Goal: Task Accomplishment & Management: Use online tool/utility

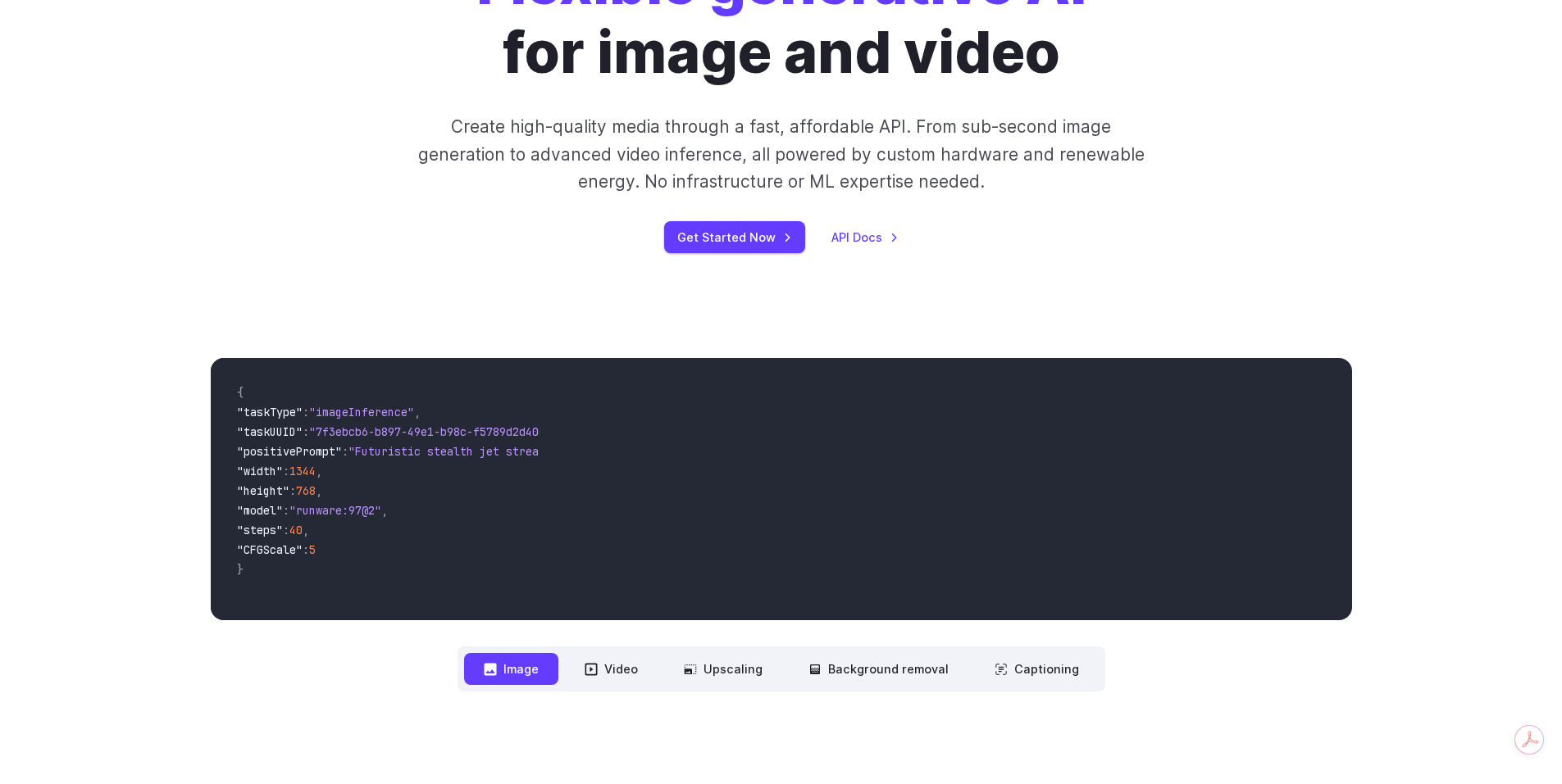
scroll to position [304, 0]
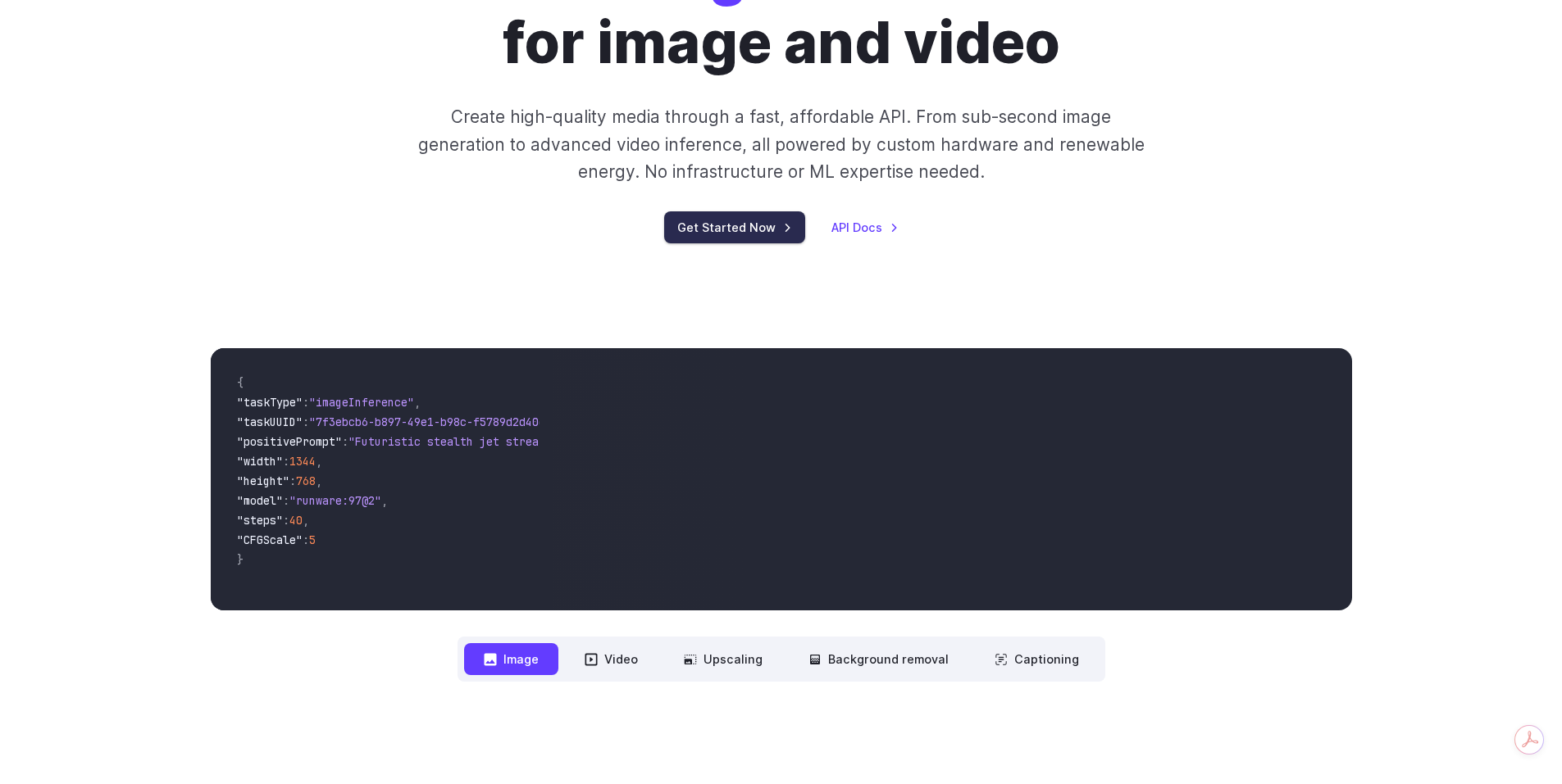
click at [708, 227] on link "Get Started Now" at bounding box center [735, 227] width 141 height 32
click at [605, 659] on button "Video" at bounding box center [611, 659] width 93 height 32
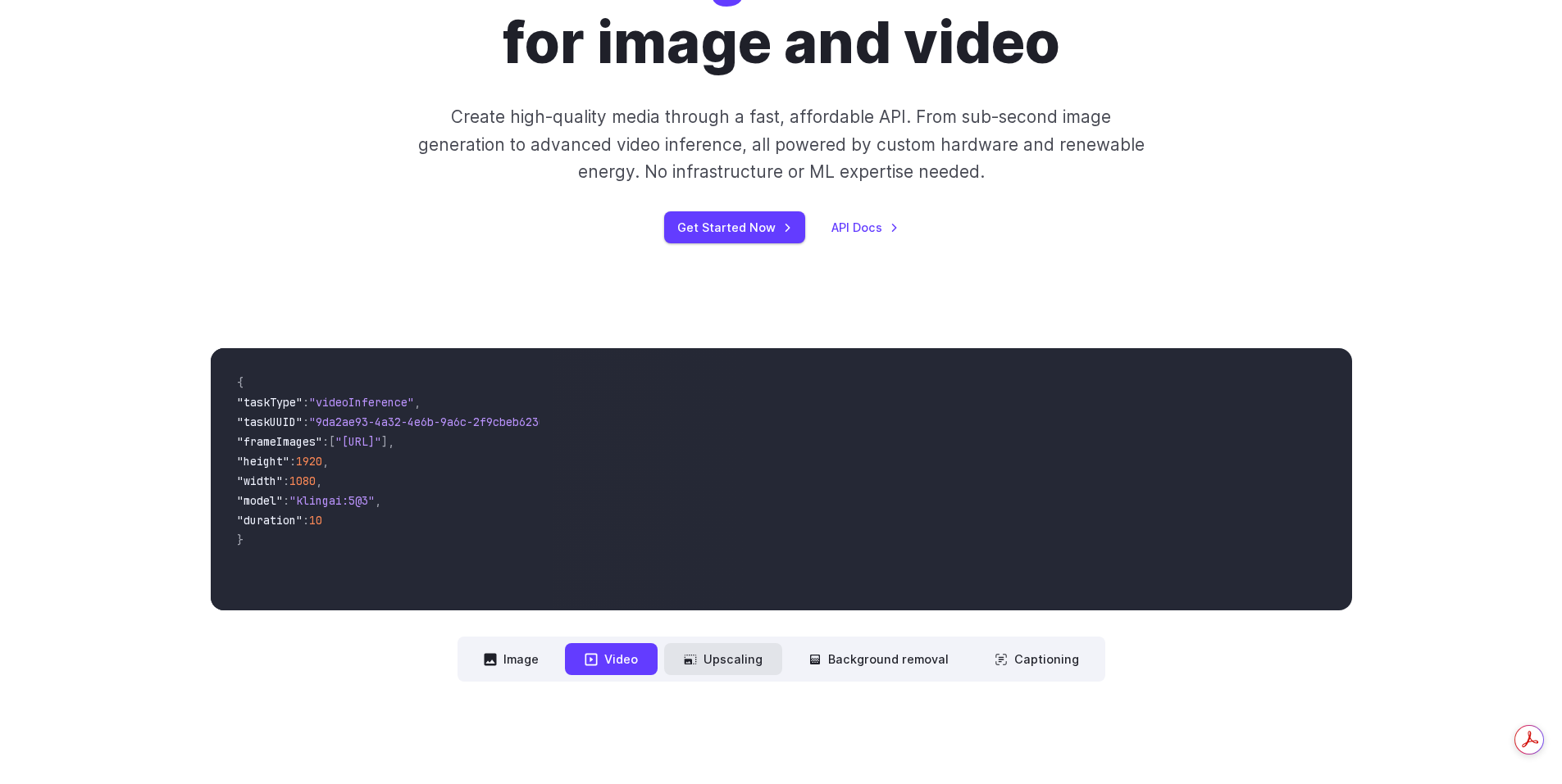
click at [729, 666] on button "Upscaling" at bounding box center [723, 659] width 118 height 32
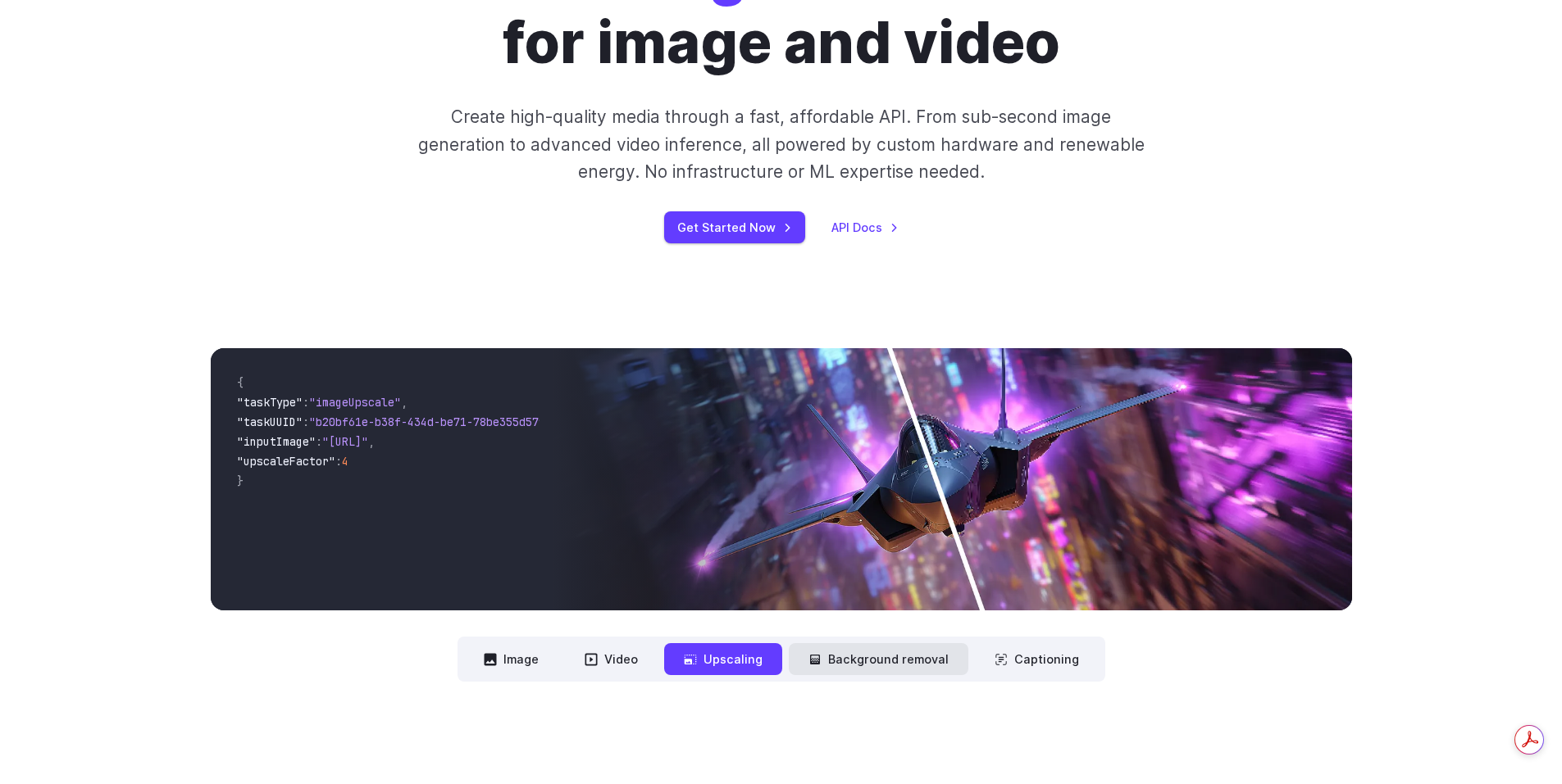
click at [907, 663] on button "Background removal" at bounding box center [878, 659] width 180 height 32
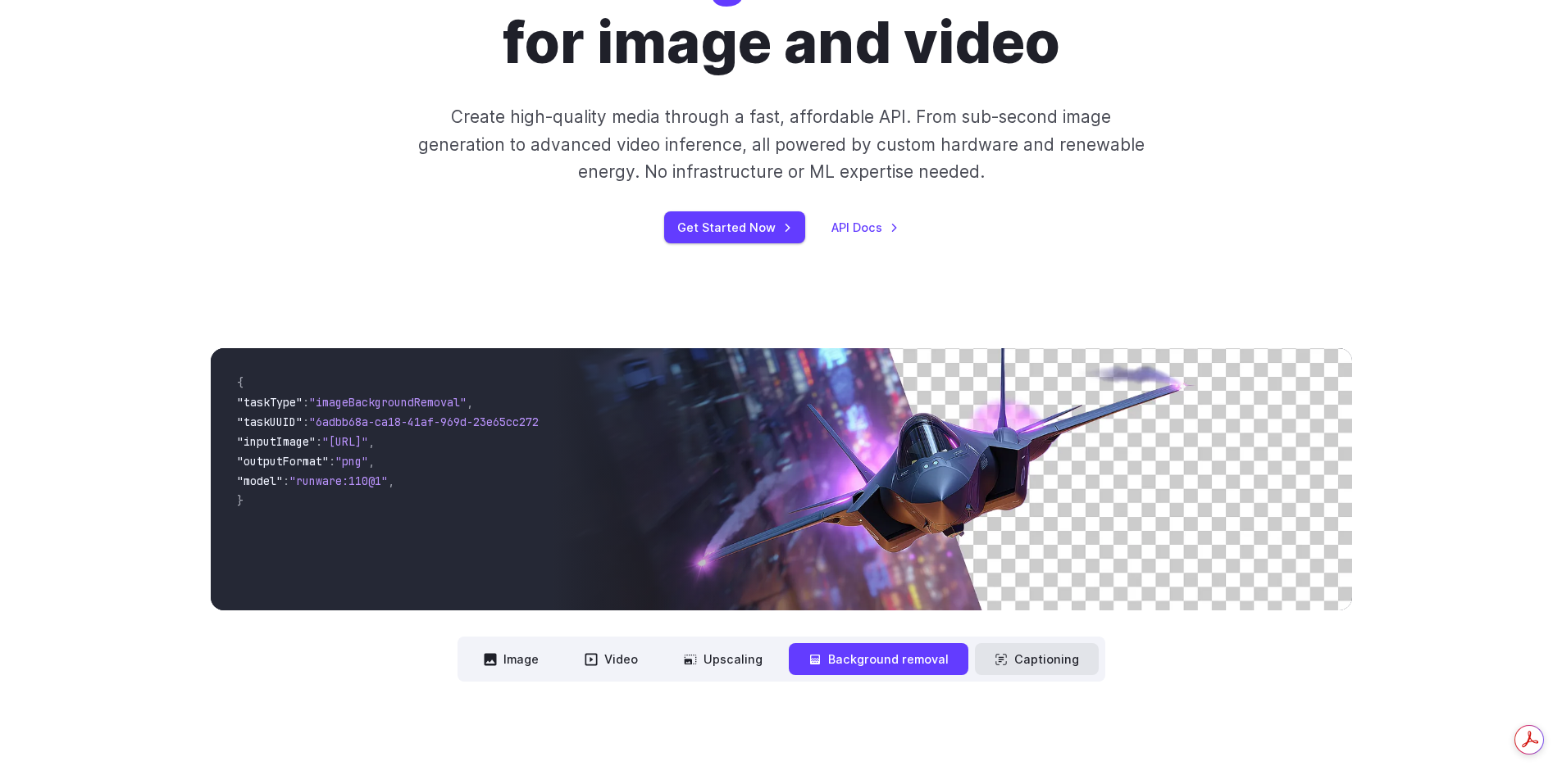
click at [1002, 657] on icon at bounding box center [1001, 659] width 13 height 13
click at [1027, 658] on button "Captioning" at bounding box center [1036, 659] width 124 height 32
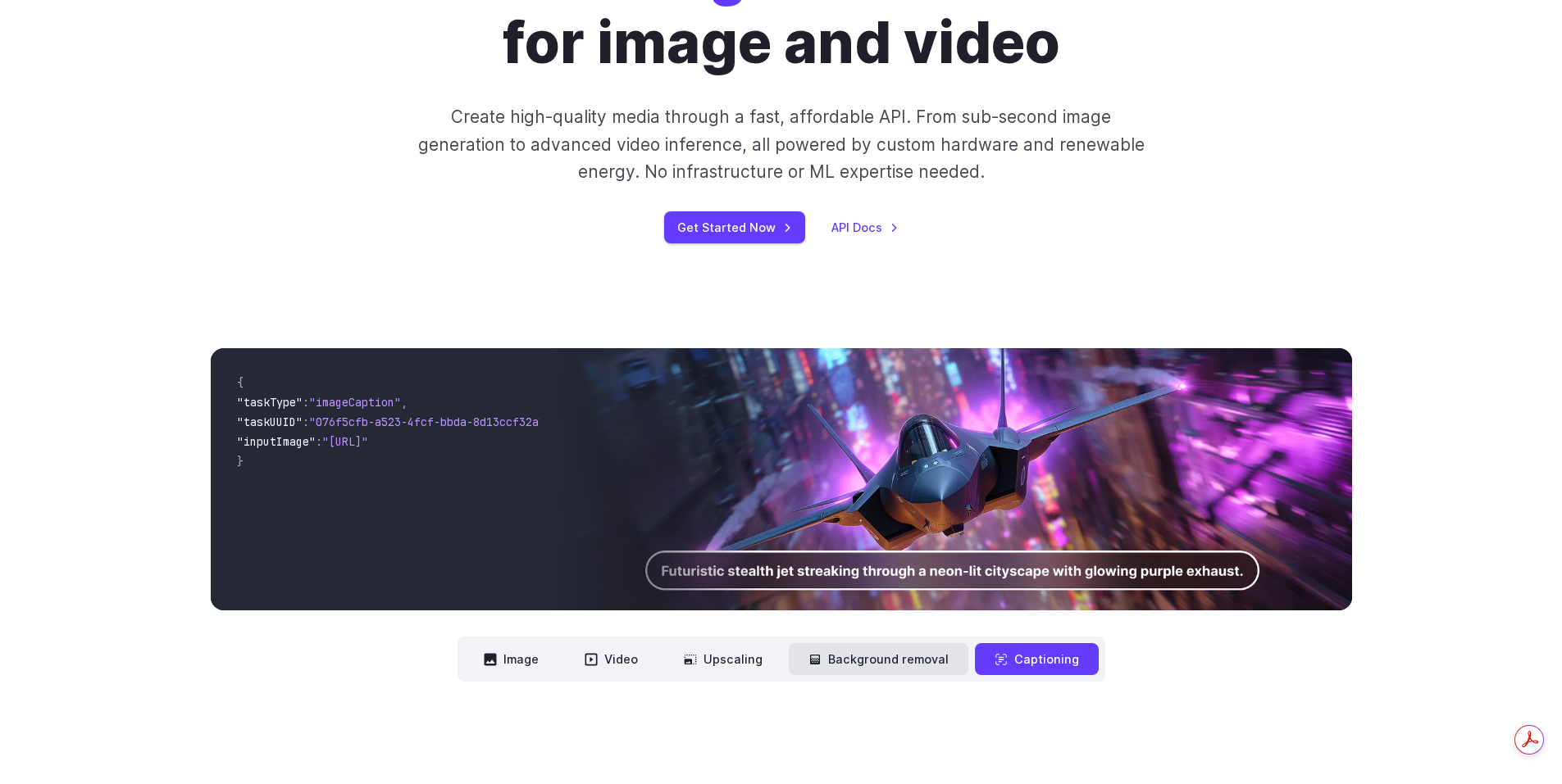
click at [923, 660] on button "Background removal" at bounding box center [878, 659] width 180 height 32
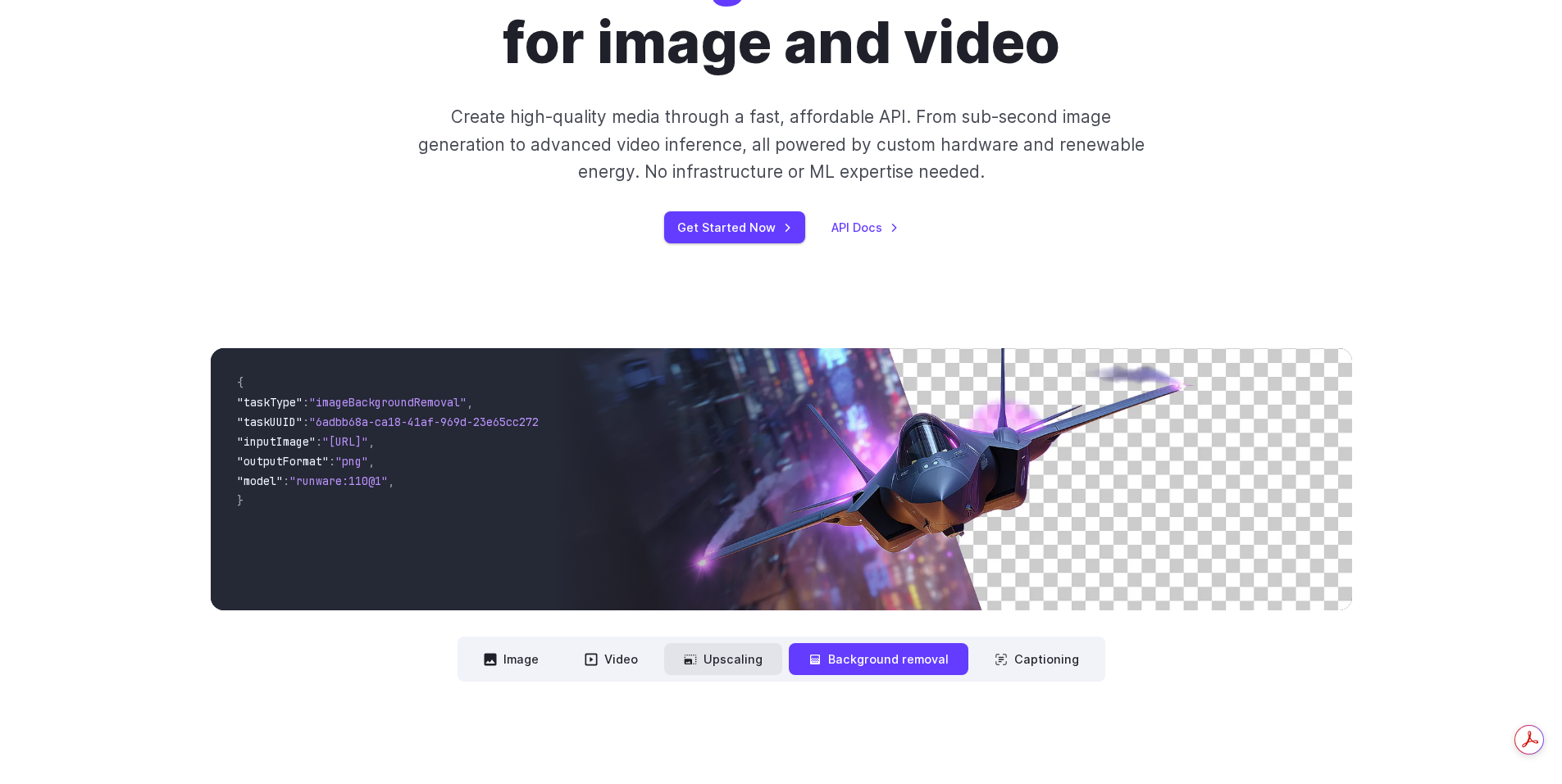
click at [753, 647] on button "Upscaling" at bounding box center [723, 659] width 118 height 32
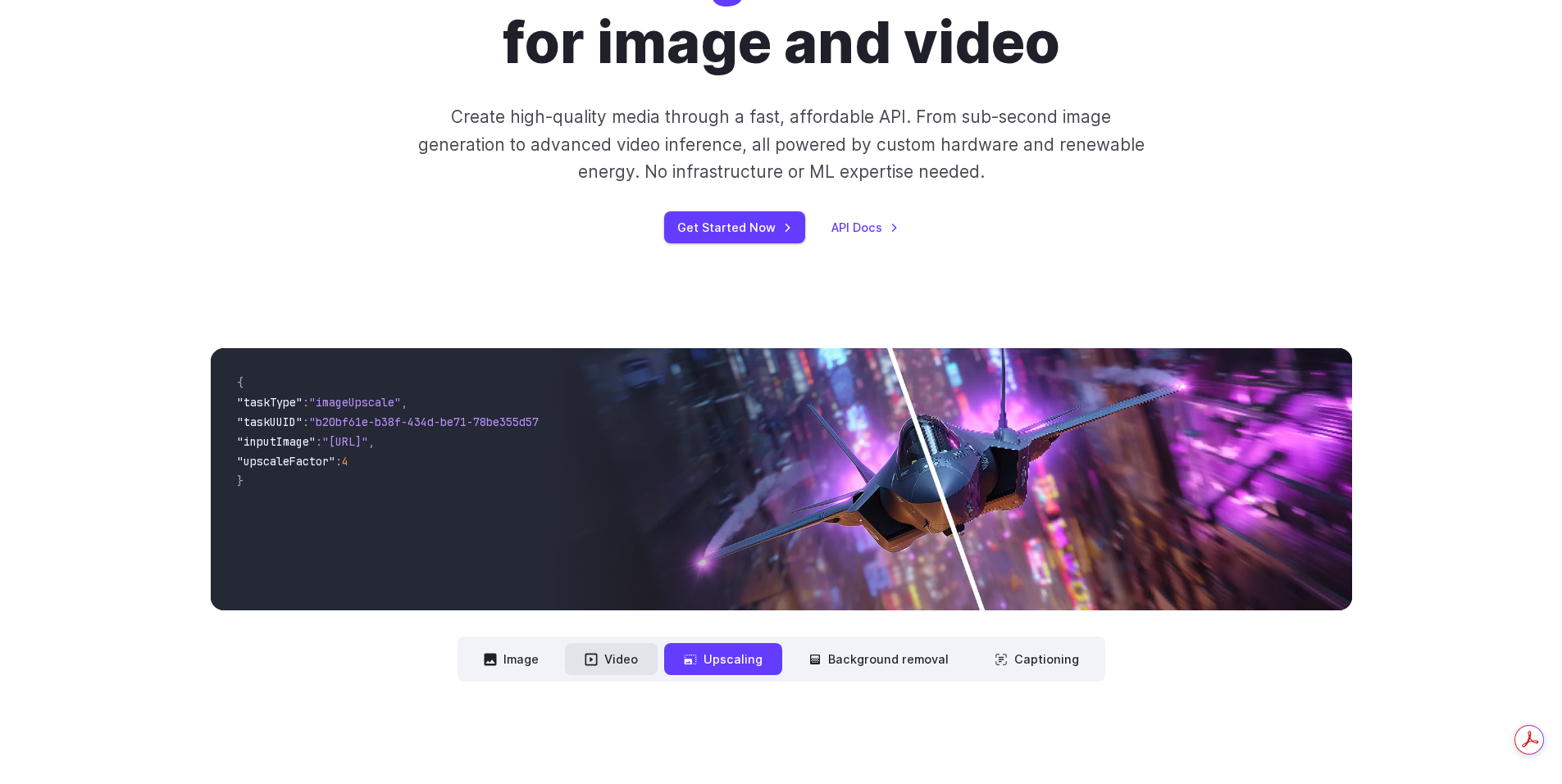
click at [615, 658] on button "Video" at bounding box center [611, 659] width 93 height 32
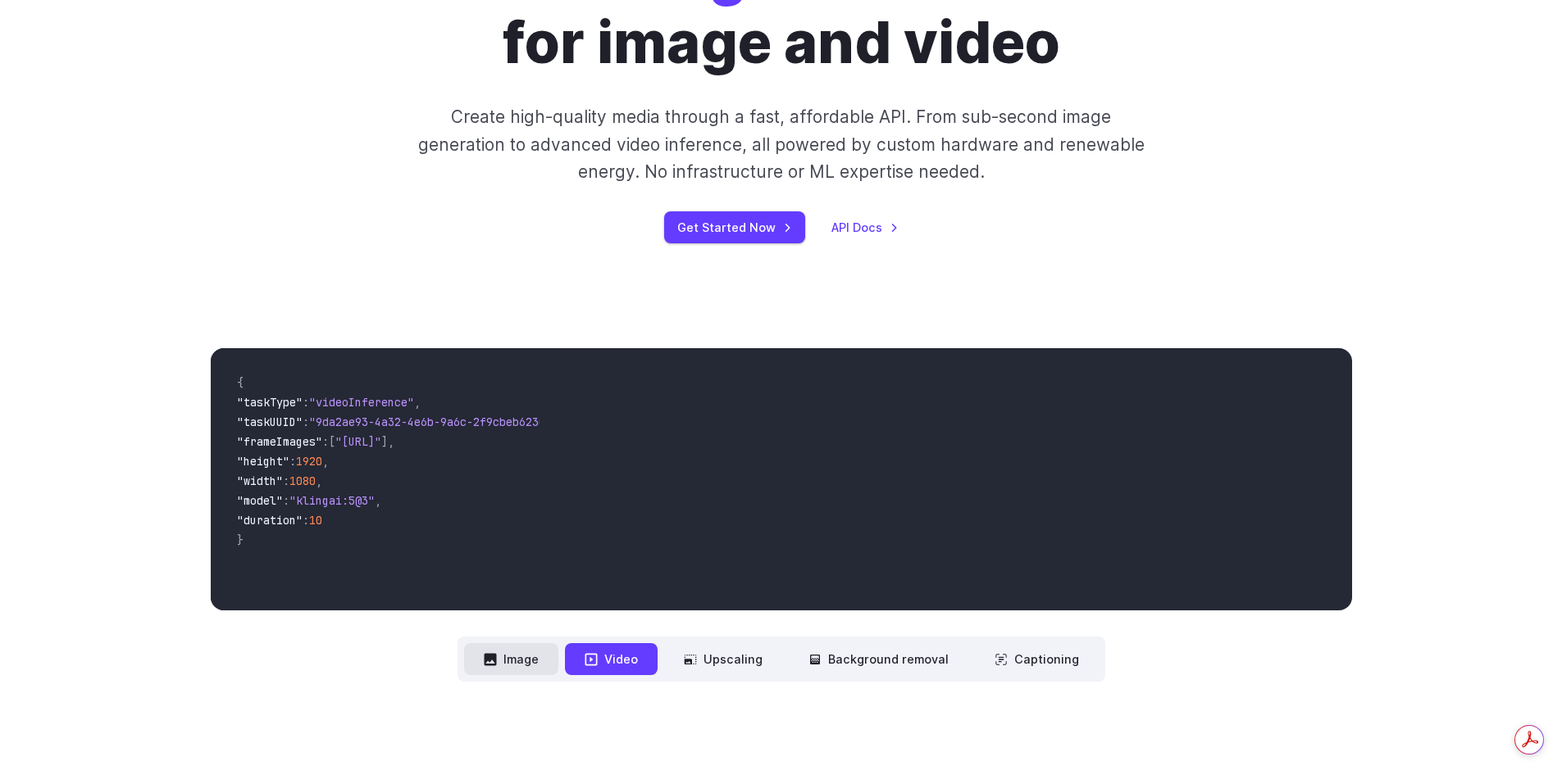
click at [515, 652] on button "Image" at bounding box center [511, 659] width 94 height 32
click at [893, 223] on link "API Docs" at bounding box center [865, 227] width 67 height 19
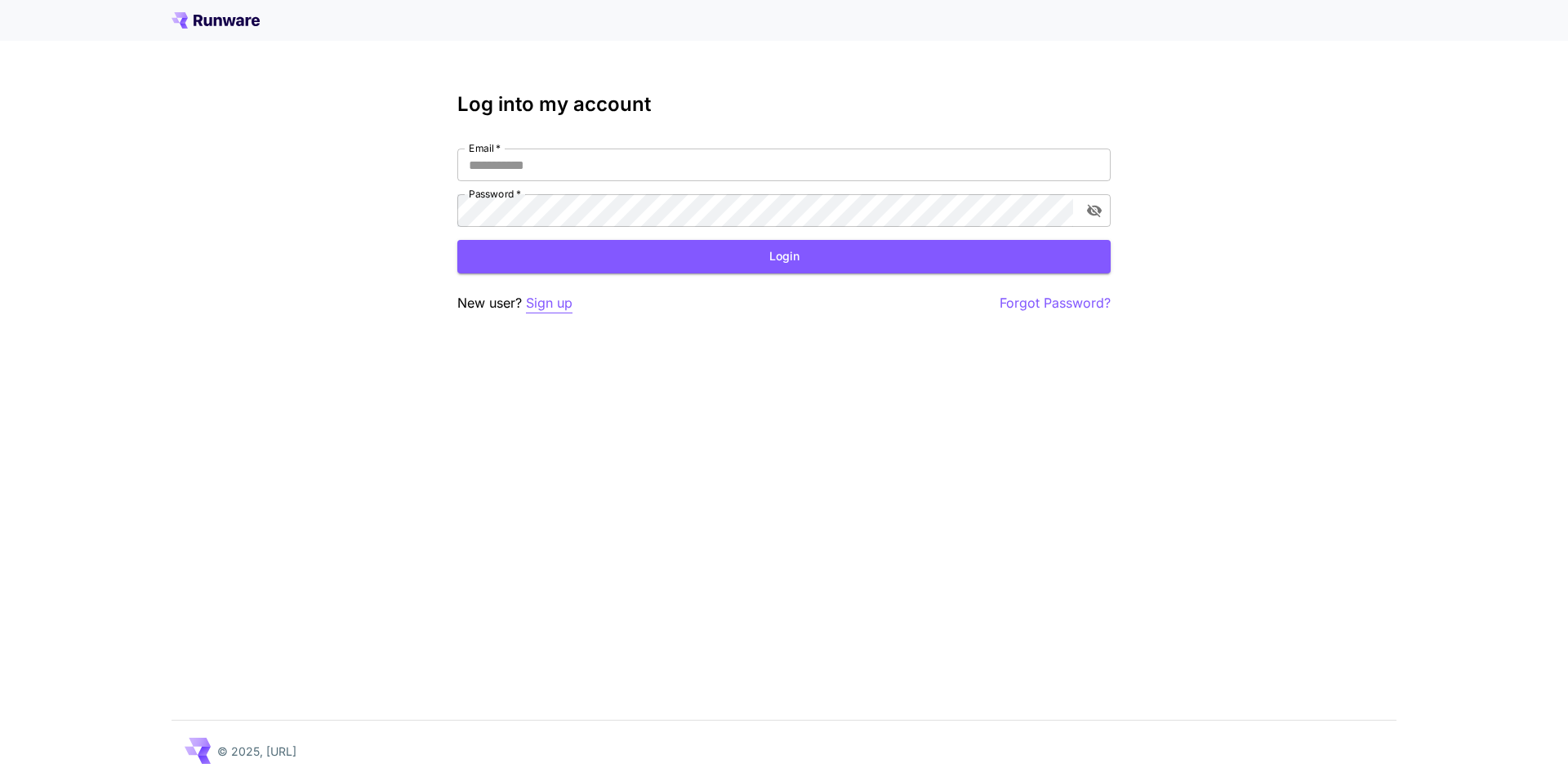
click at [556, 305] on p "Sign up" at bounding box center [550, 303] width 46 height 20
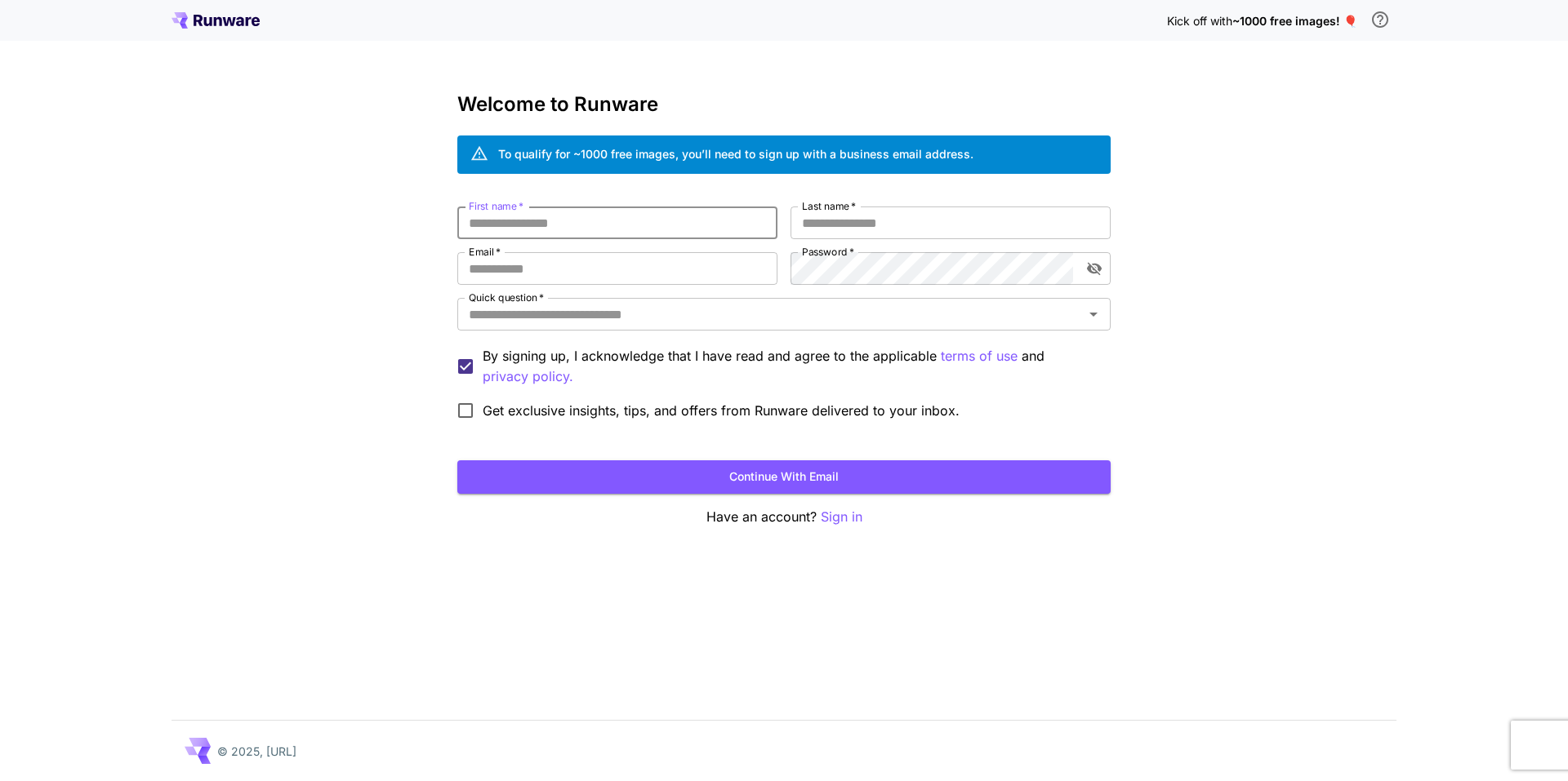
click at [554, 236] on input "First name   *" at bounding box center [618, 222] width 321 height 32
type input "****"
click at [809, 223] on input "Last name   *" at bounding box center [951, 222] width 321 height 32
type input "*******"
click at [604, 267] on input "Email   *" at bounding box center [618, 268] width 321 height 32
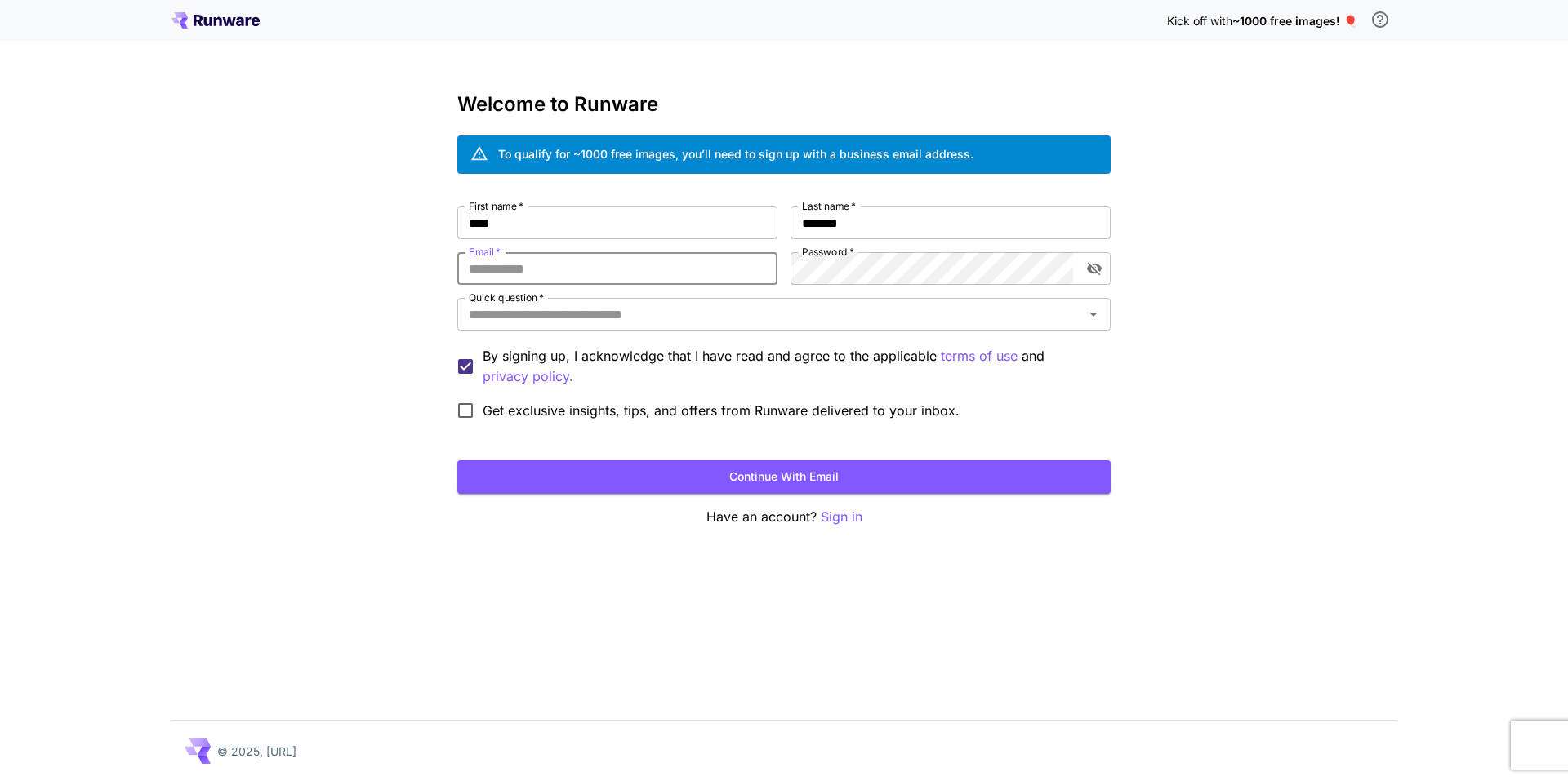
type input "**********"
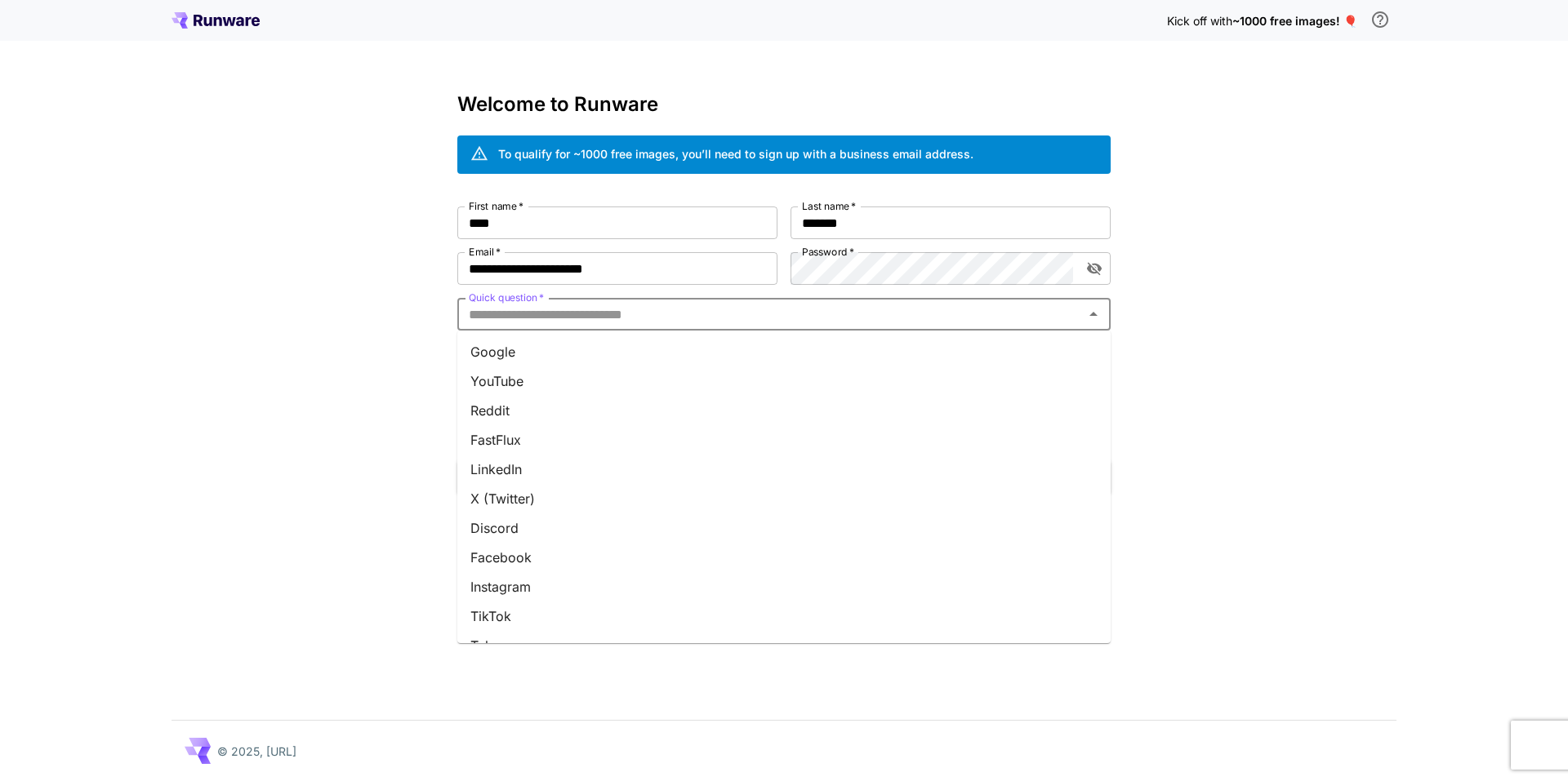
click at [670, 319] on input "Quick question   *" at bounding box center [770, 314] width 616 height 23
click at [509, 553] on li "Facebook" at bounding box center [784, 558] width 653 height 30
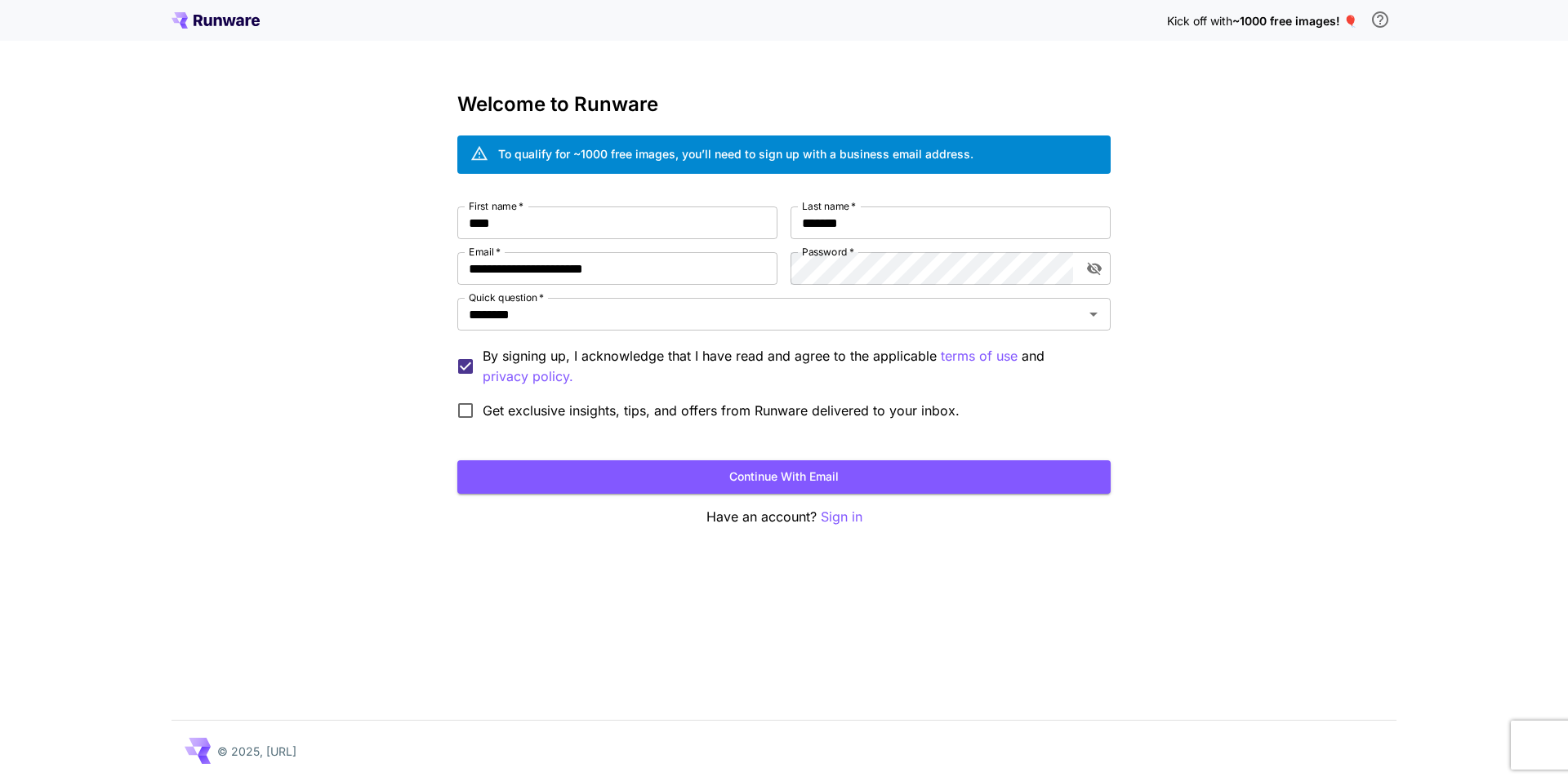
click at [503, 409] on span "Get exclusive insights, tips, and offers from Runware delivered to your inbox." at bounding box center [721, 410] width 477 height 19
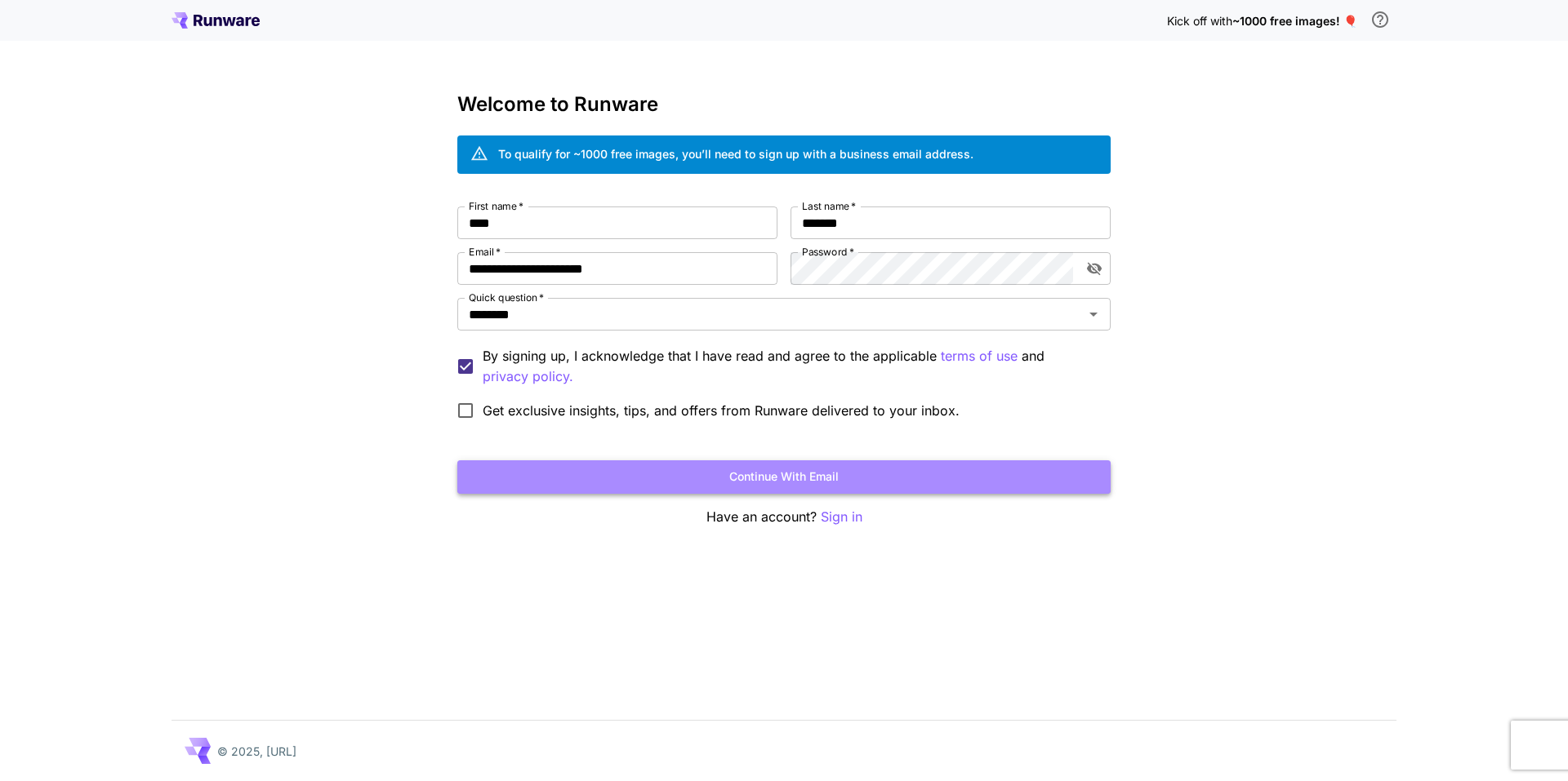
click at [774, 477] on button "Continue with email" at bounding box center [784, 477] width 653 height 33
click at [776, 478] on button "Continue with email" at bounding box center [784, 477] width 653 height 33
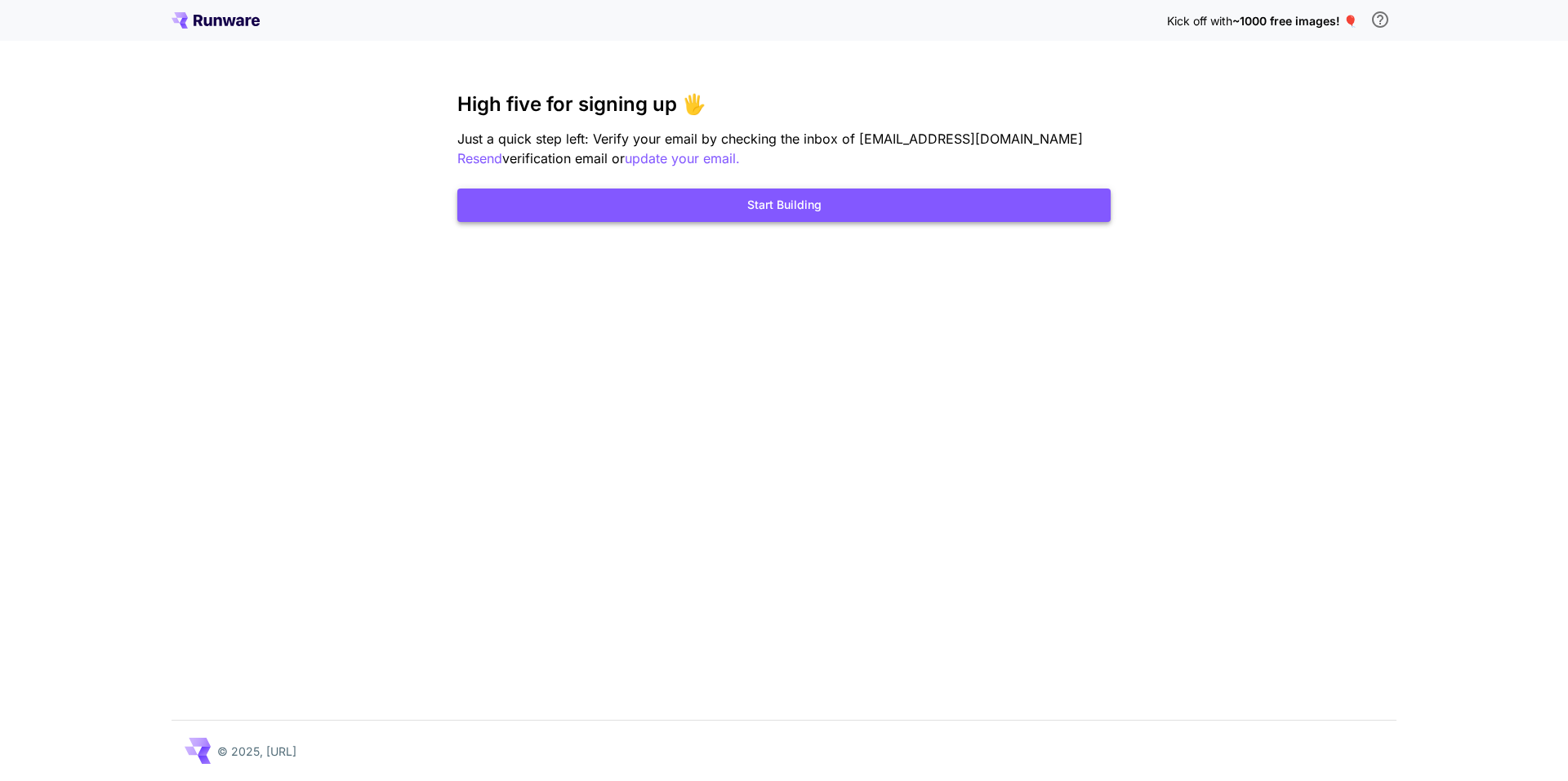
click at [778, 211] on button "Start Building" at bounding box center [784, 206] width 653 height 33
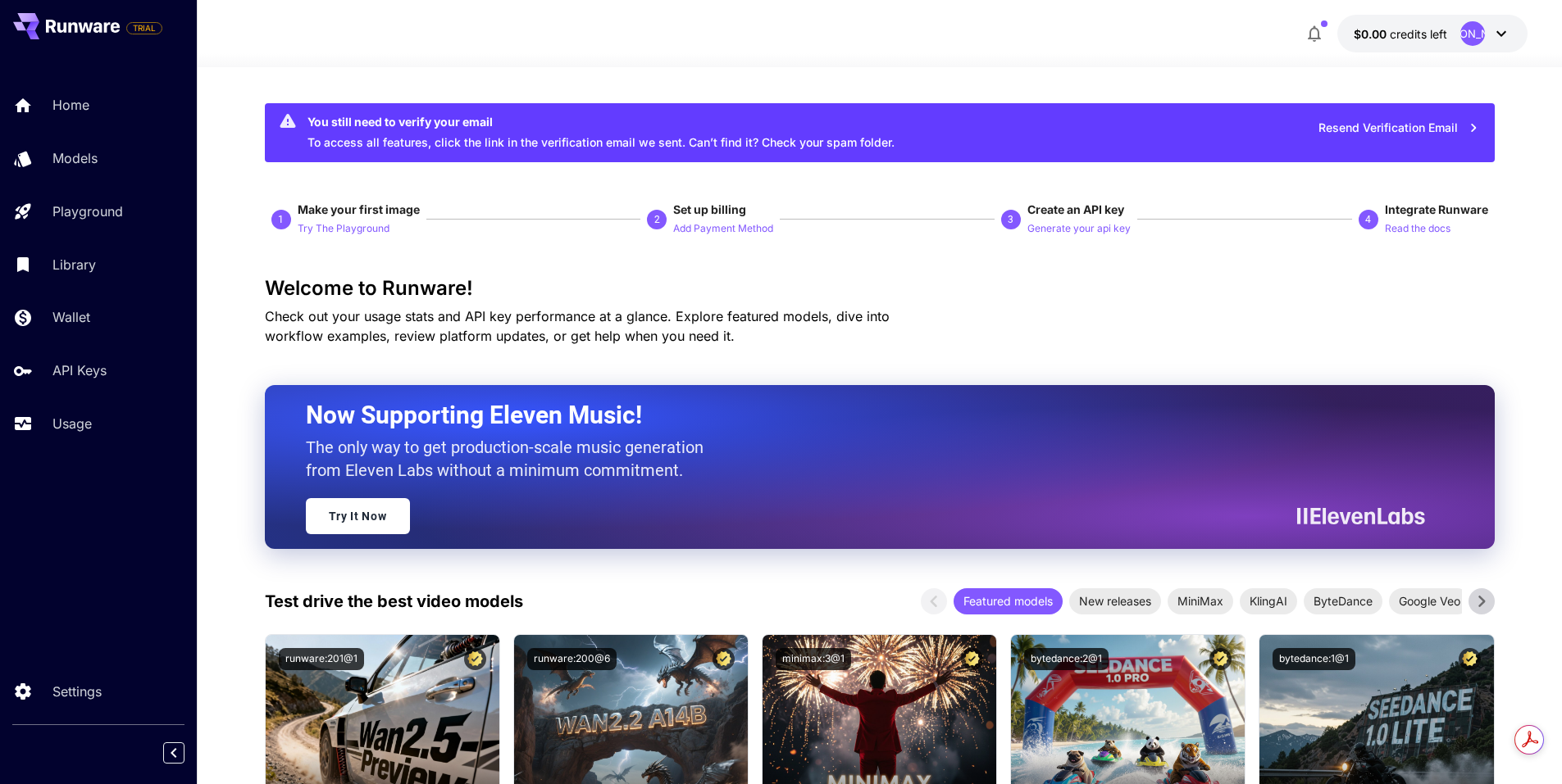
click at [1469, 41] on div "JA" at bounding box center [1473, 33] width 24 height 24
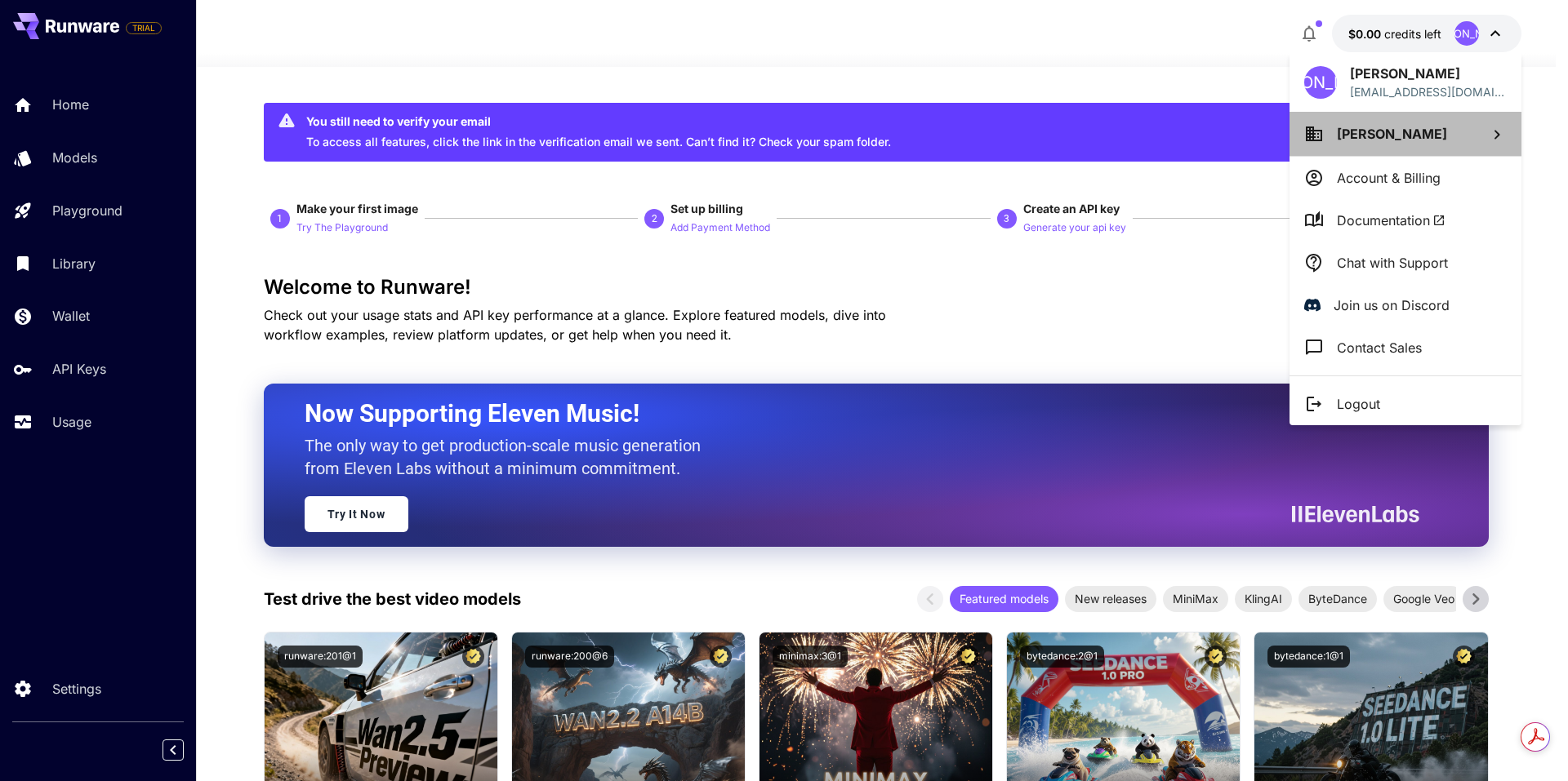
click at [1423, 134] on span "John Anyango" at bounding box center [1392, 134] width 110 height 17
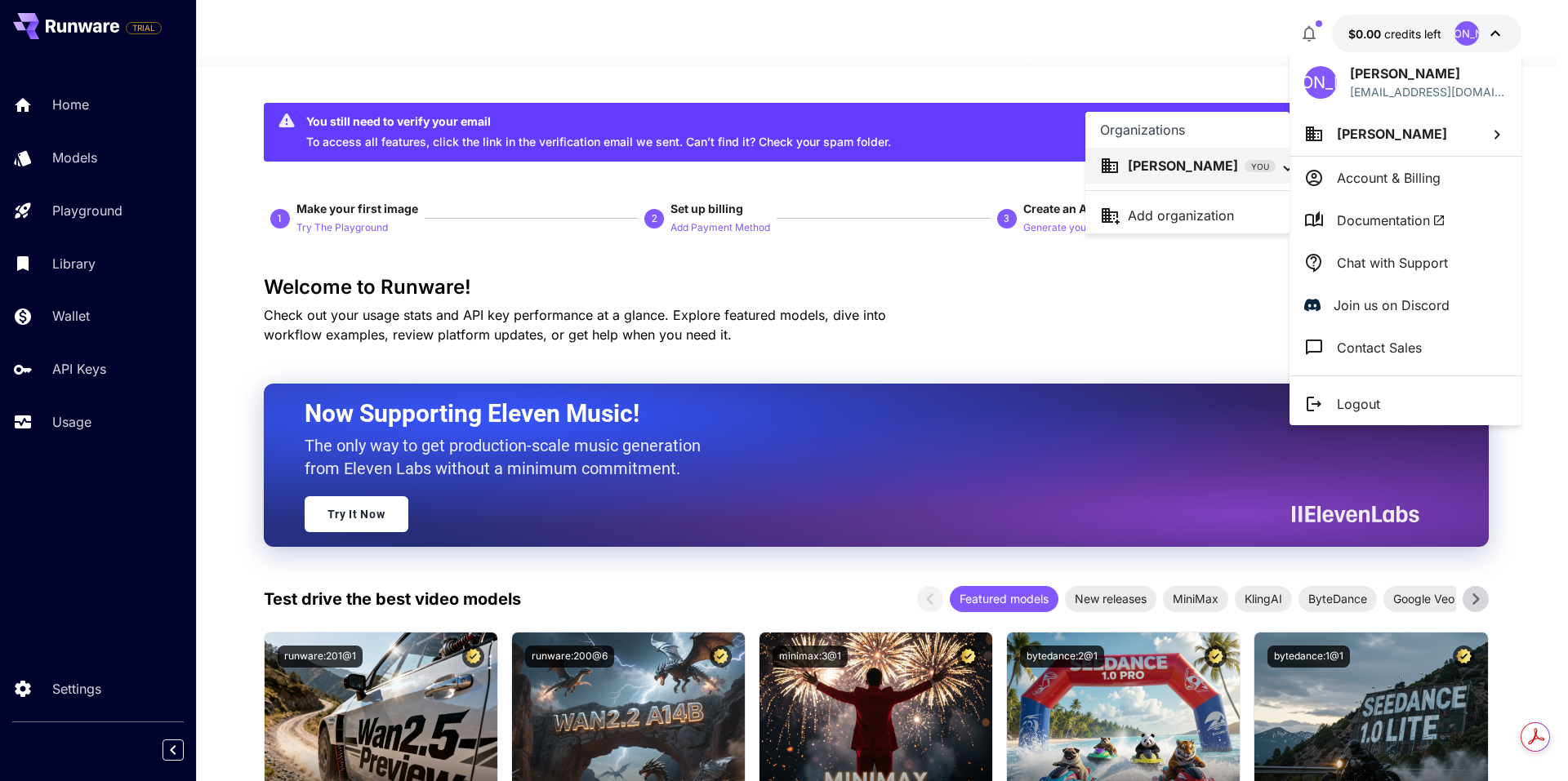
click at [1273, 58] on div at bounding box center [784, 390] width 1568 height 781
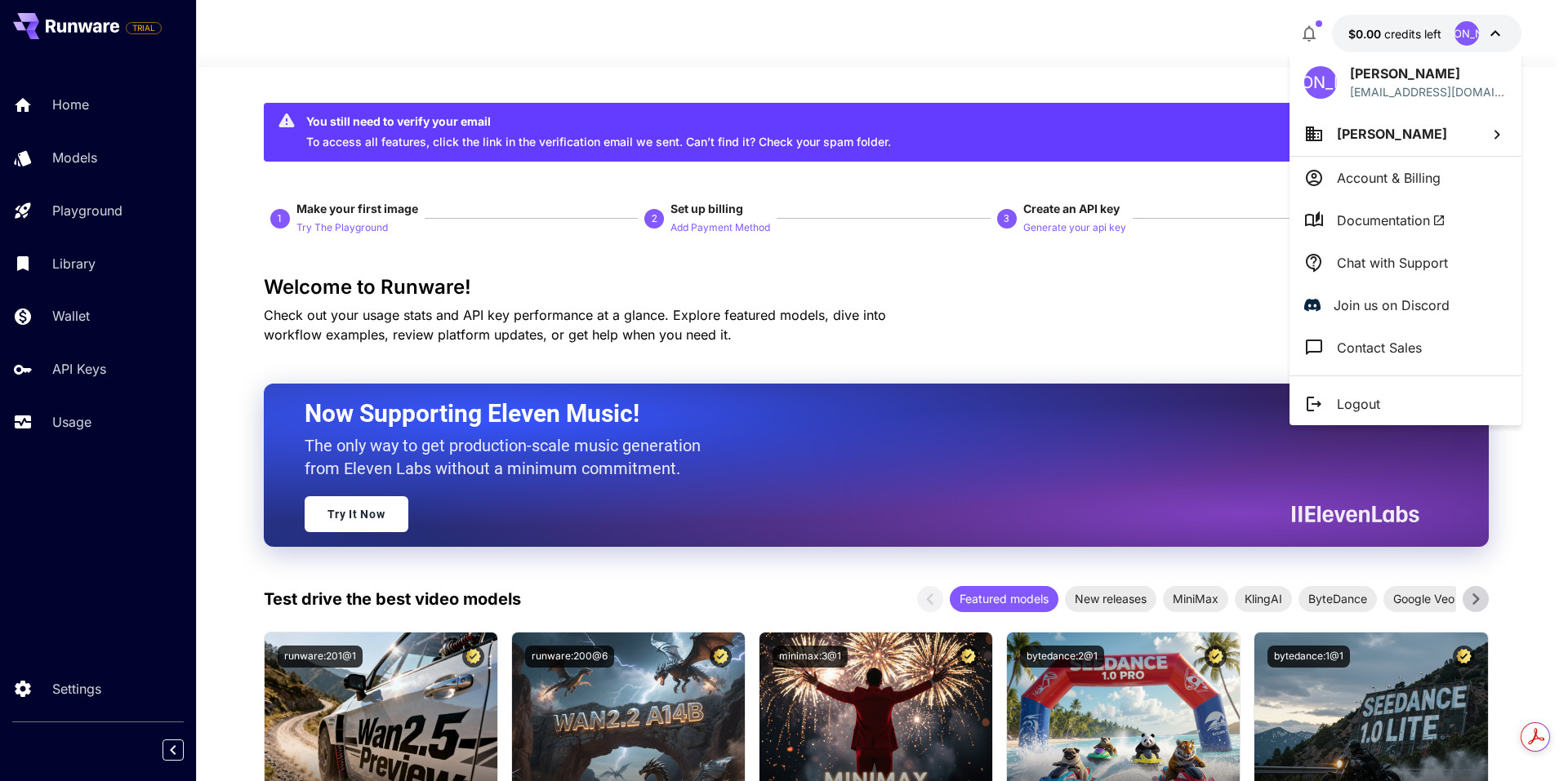
click at [1498, 33] on div at bounding box center [784, 390] width 1568 height 781
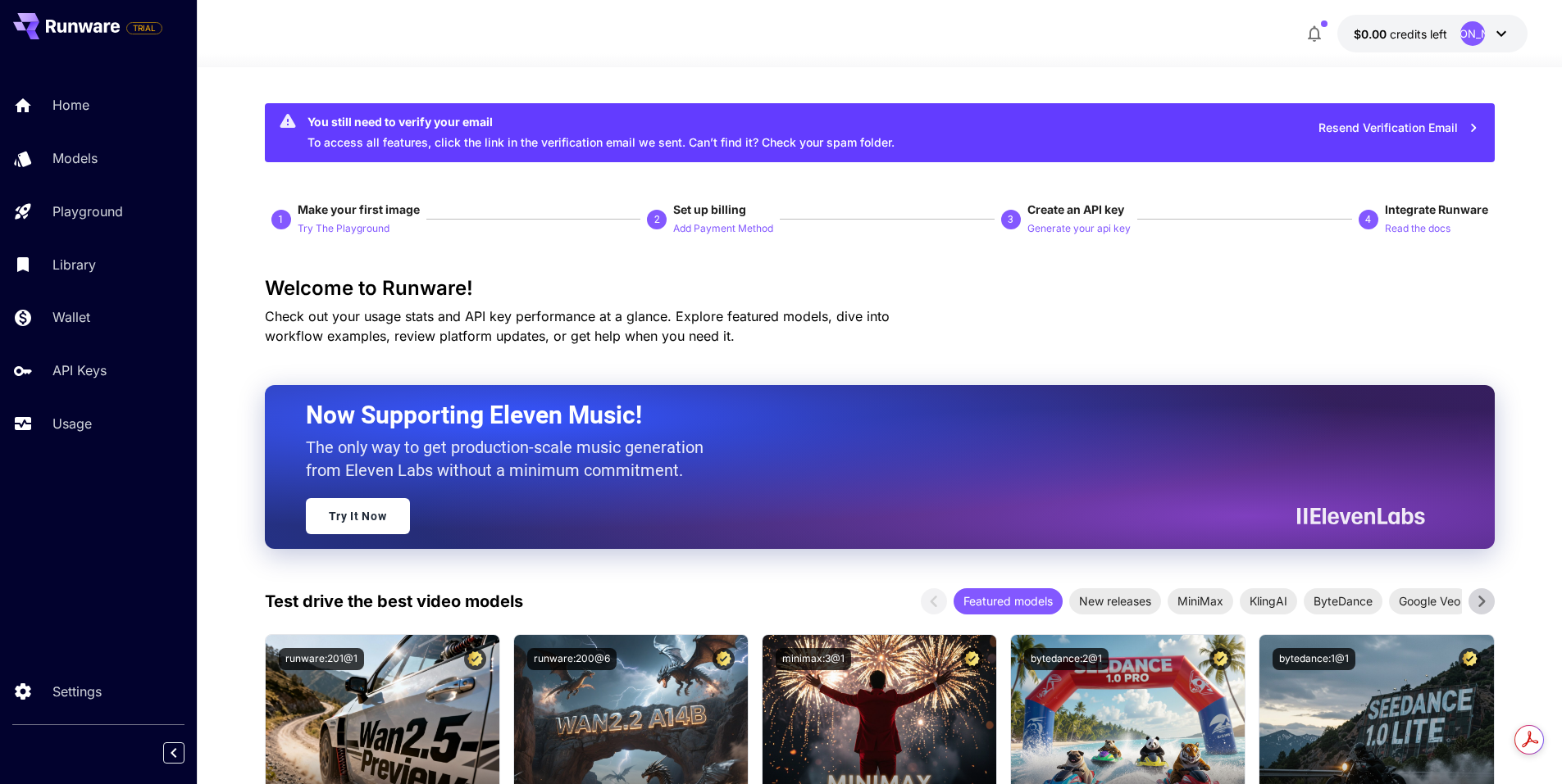
click at [1477, 118] on button "Resend Verification Email" at bounding box center [1399, 128] width 179 height 33
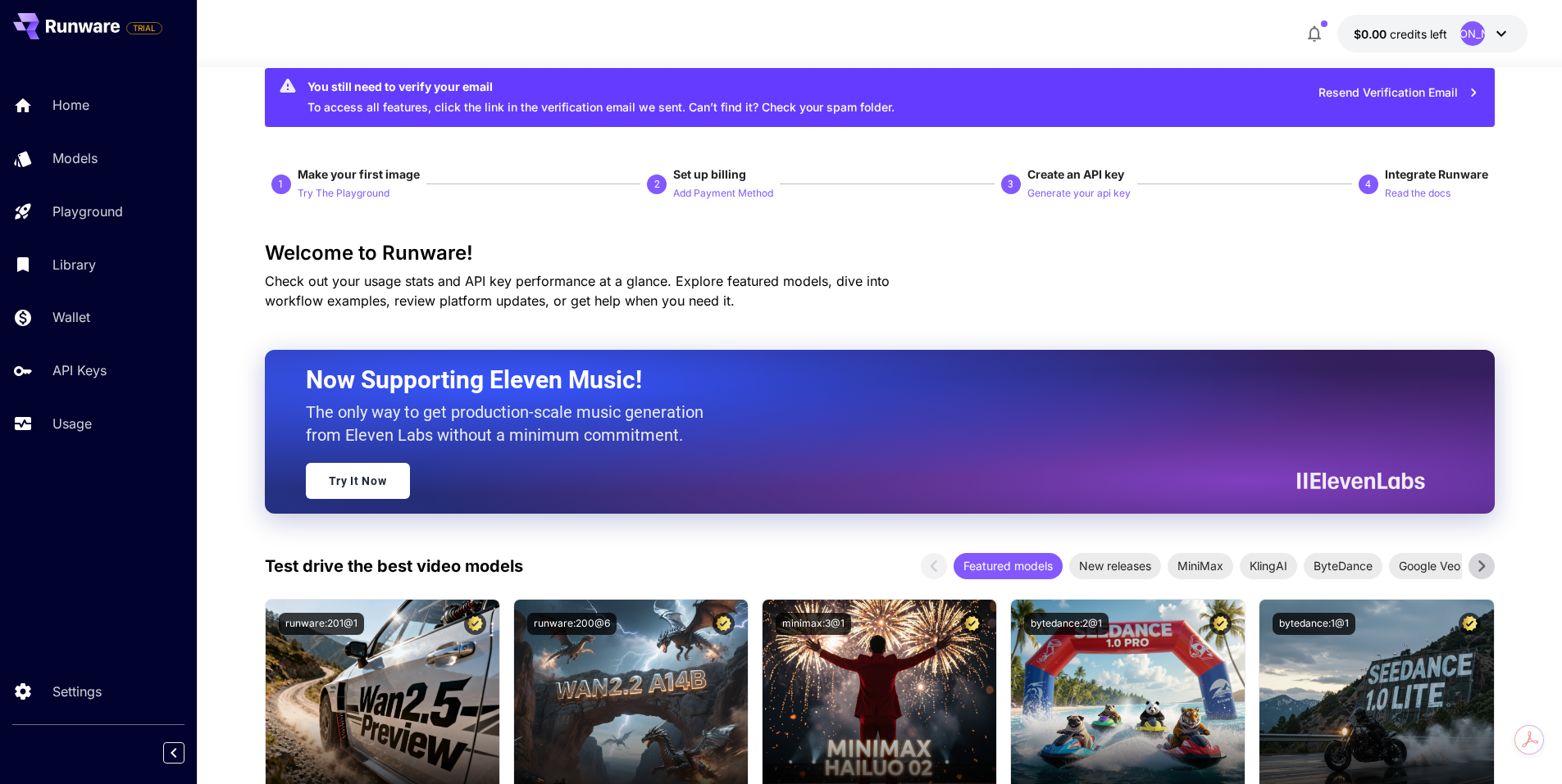
scroll to position [34, 0]
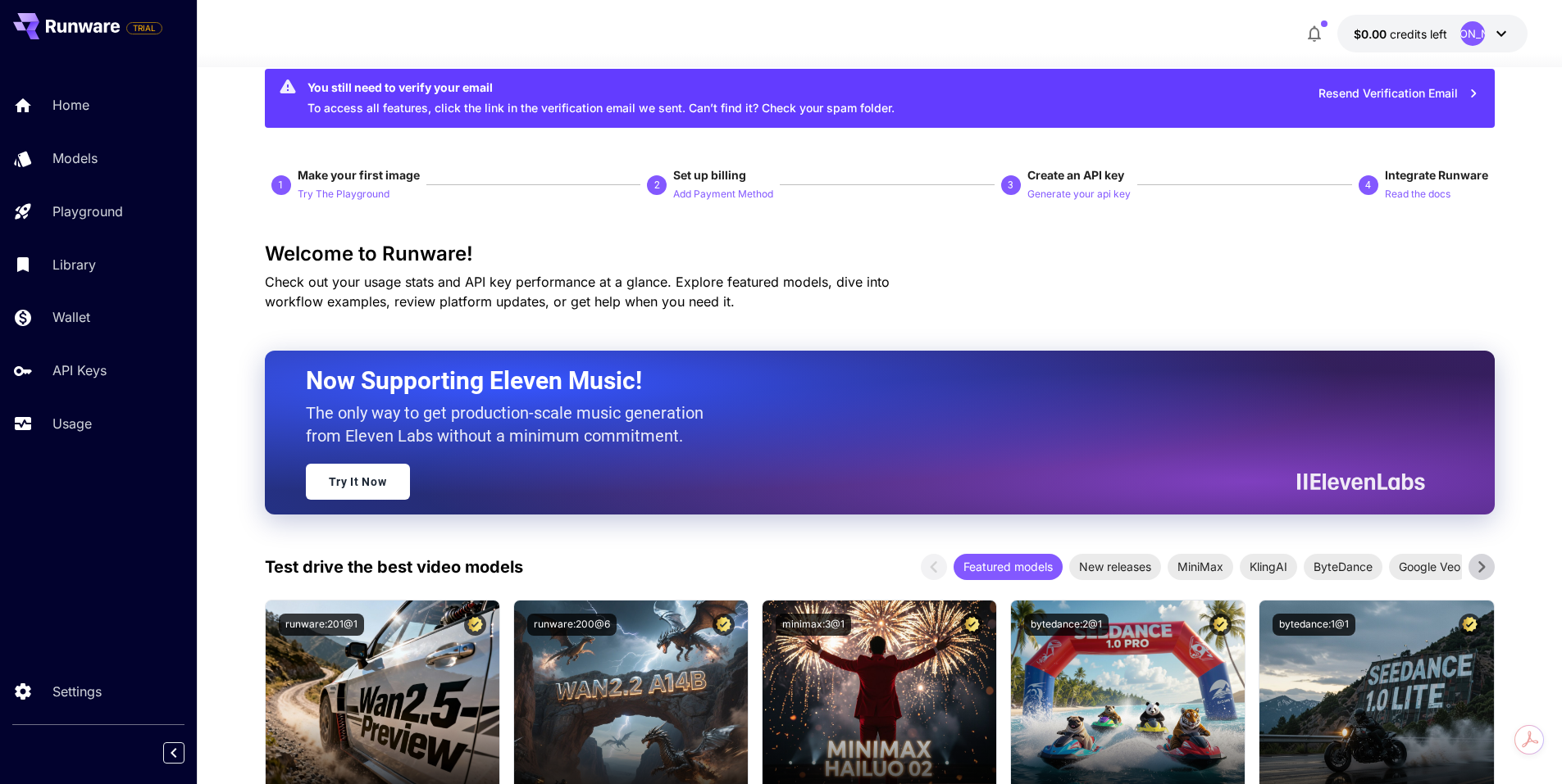
click at [85, 126] on div "Home Models Playground Library Wallet API Keys Usage" at bounding box center [99, 264] width 197 height 358
click at [87, 99] on p "Home" at bounding box center [74, 104] width 37 height 20
click at [370, 194] on p "Try The Playground" at bounding box center [343, 194] width 92 height 16
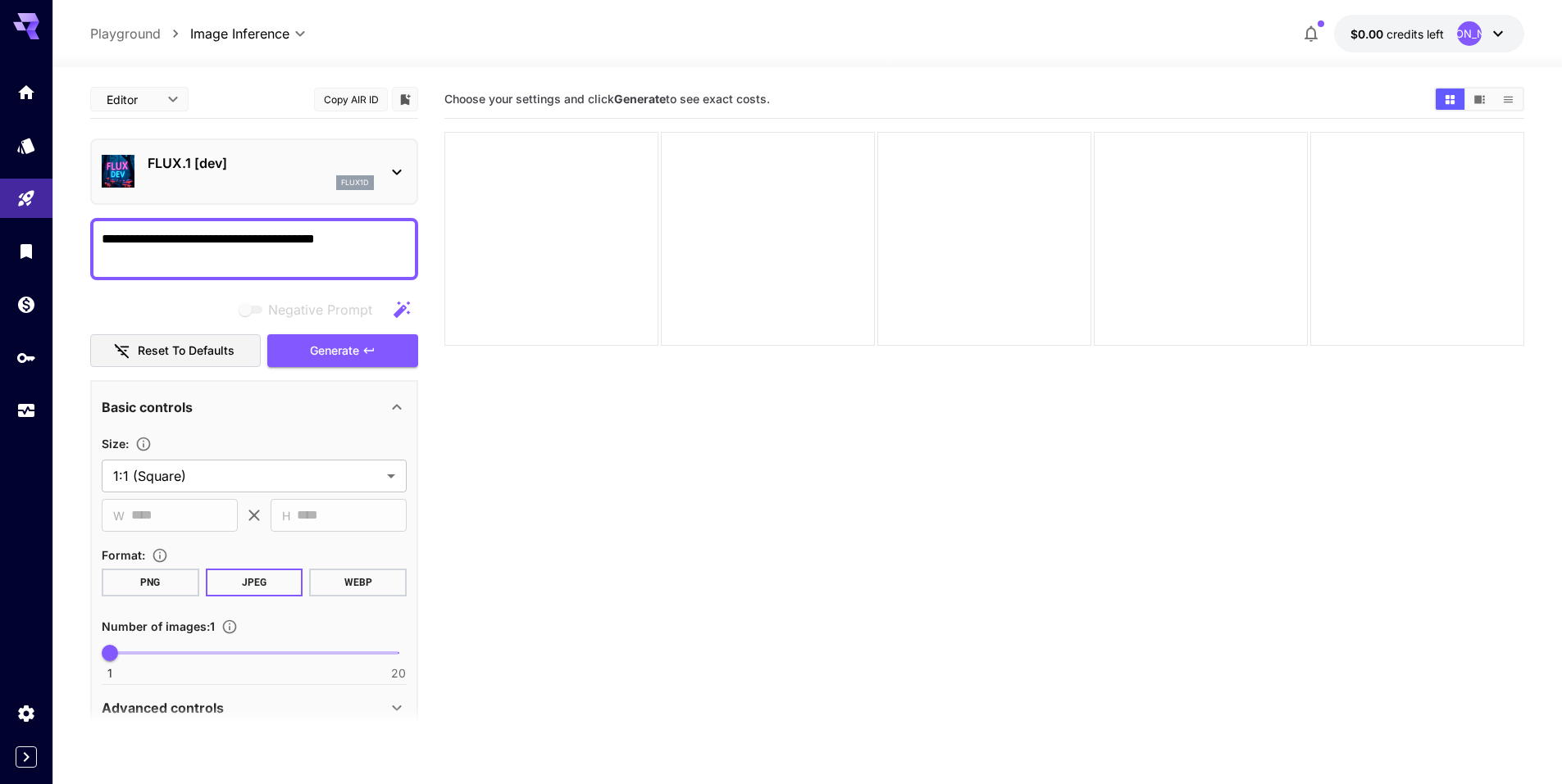
type textarea "**********"
click at [329, 320] on span "Negative Prompt" at bounding box center [320, 310] width 104 height 20
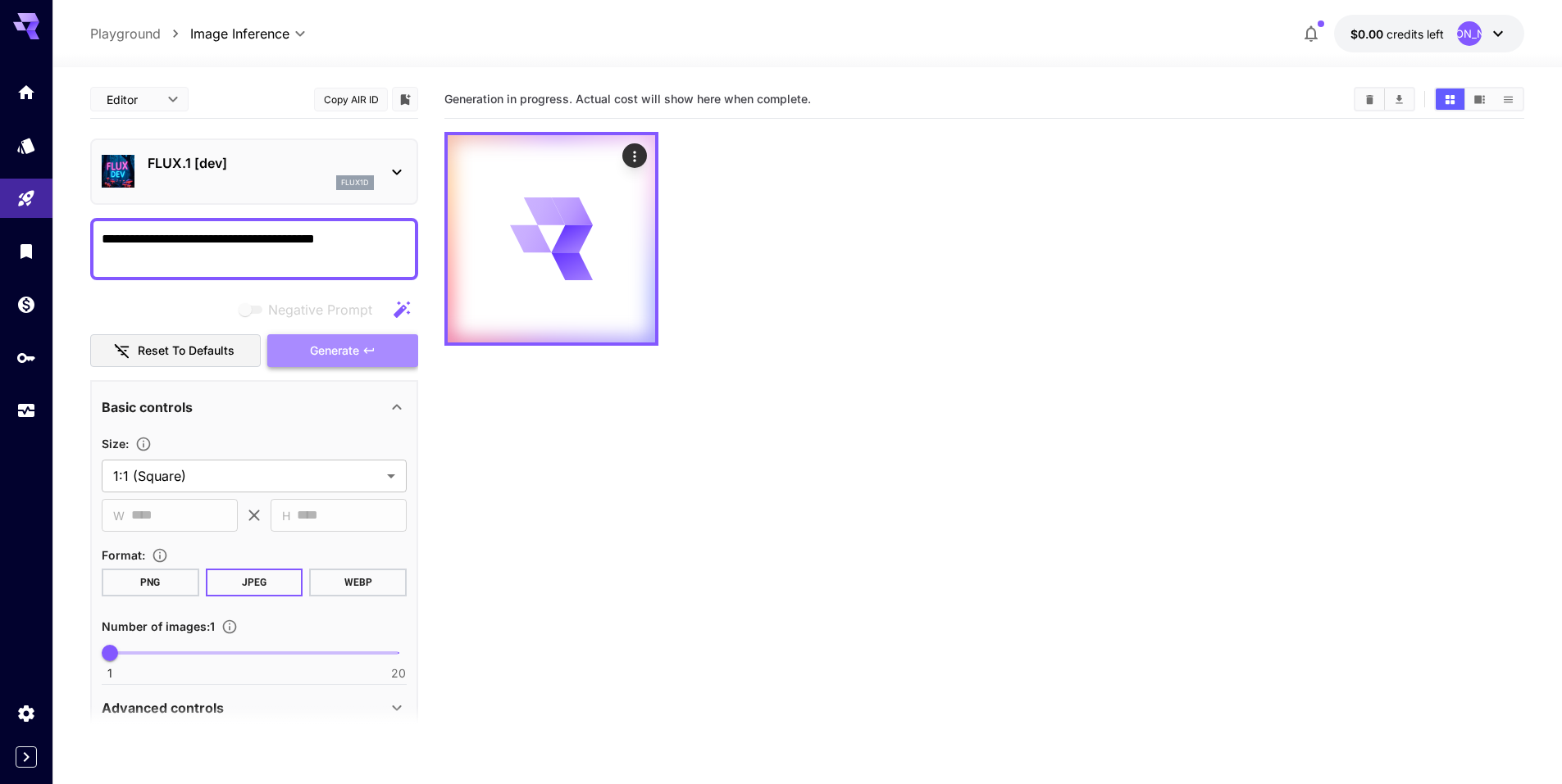
click at [332, 339] on button "Generate" at bounding box center [342, 352] width 151 height 33
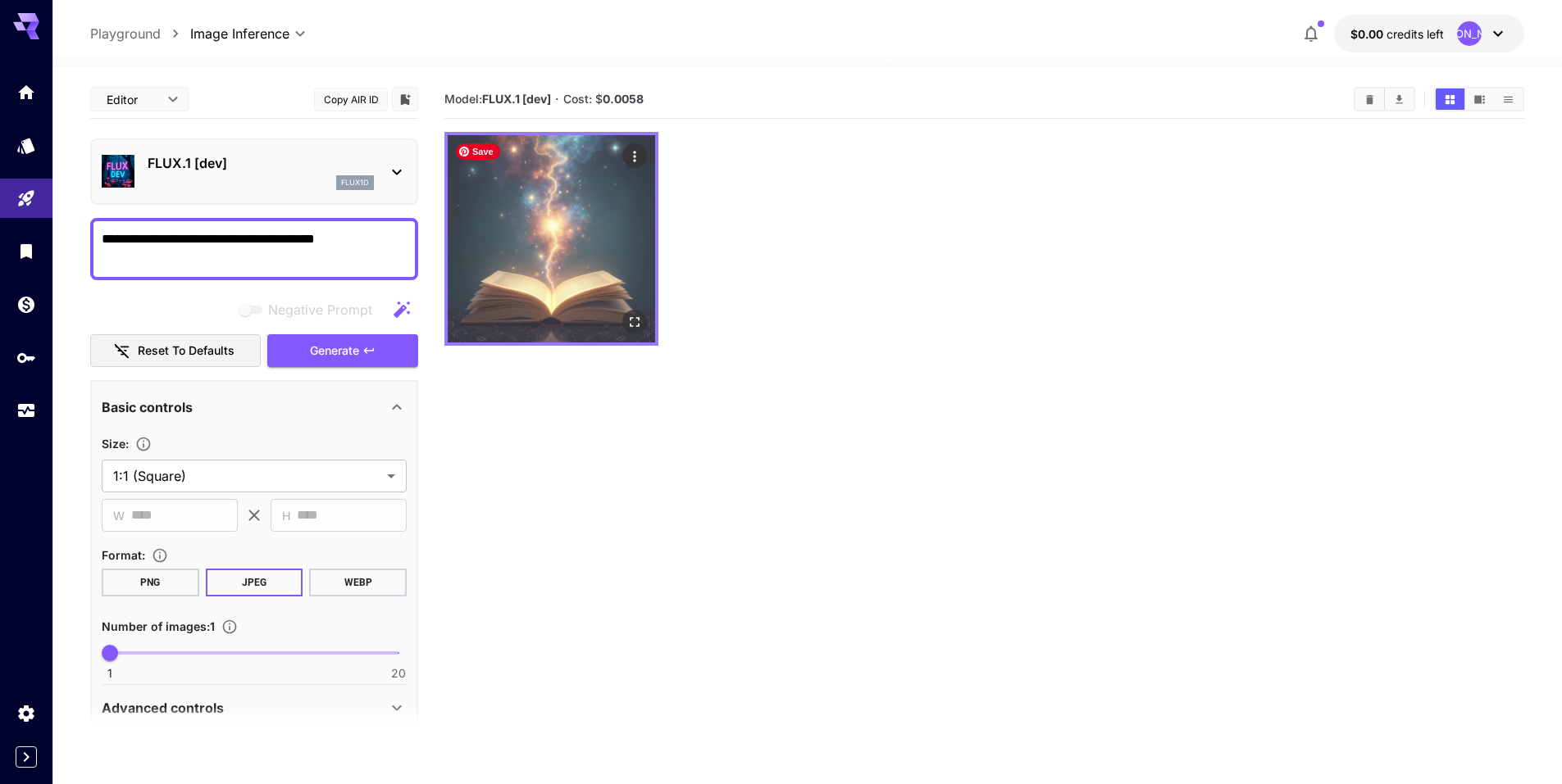
click at [538, 262] on img at bounding box center [551, 238] width 207 height 207
click at [635, 146] on div "Actions" at bounding box center [634, 155] width 17 height 20
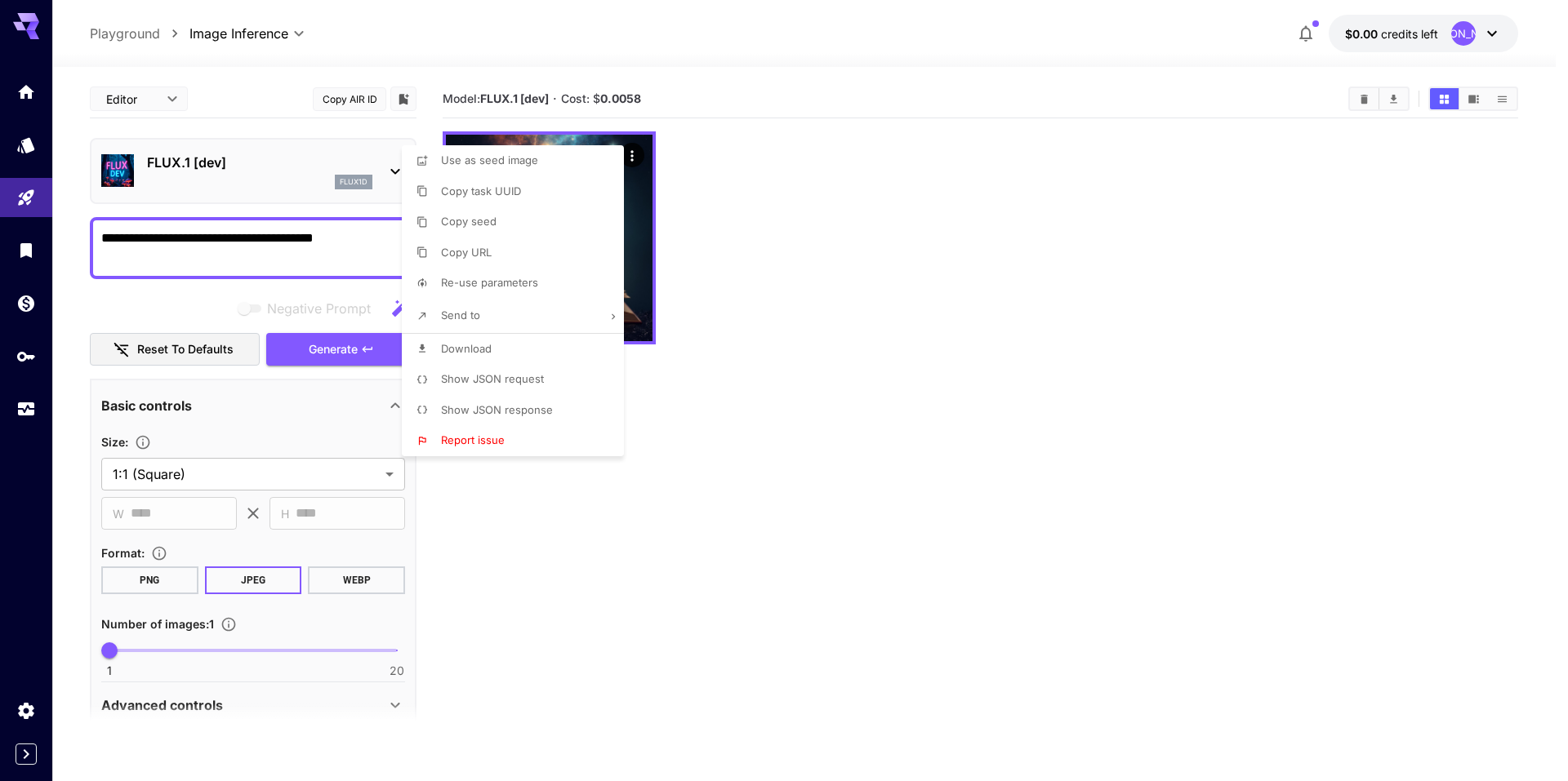
click at [630, 208] on div at bounding box center [784, 390] width 1568 height 781
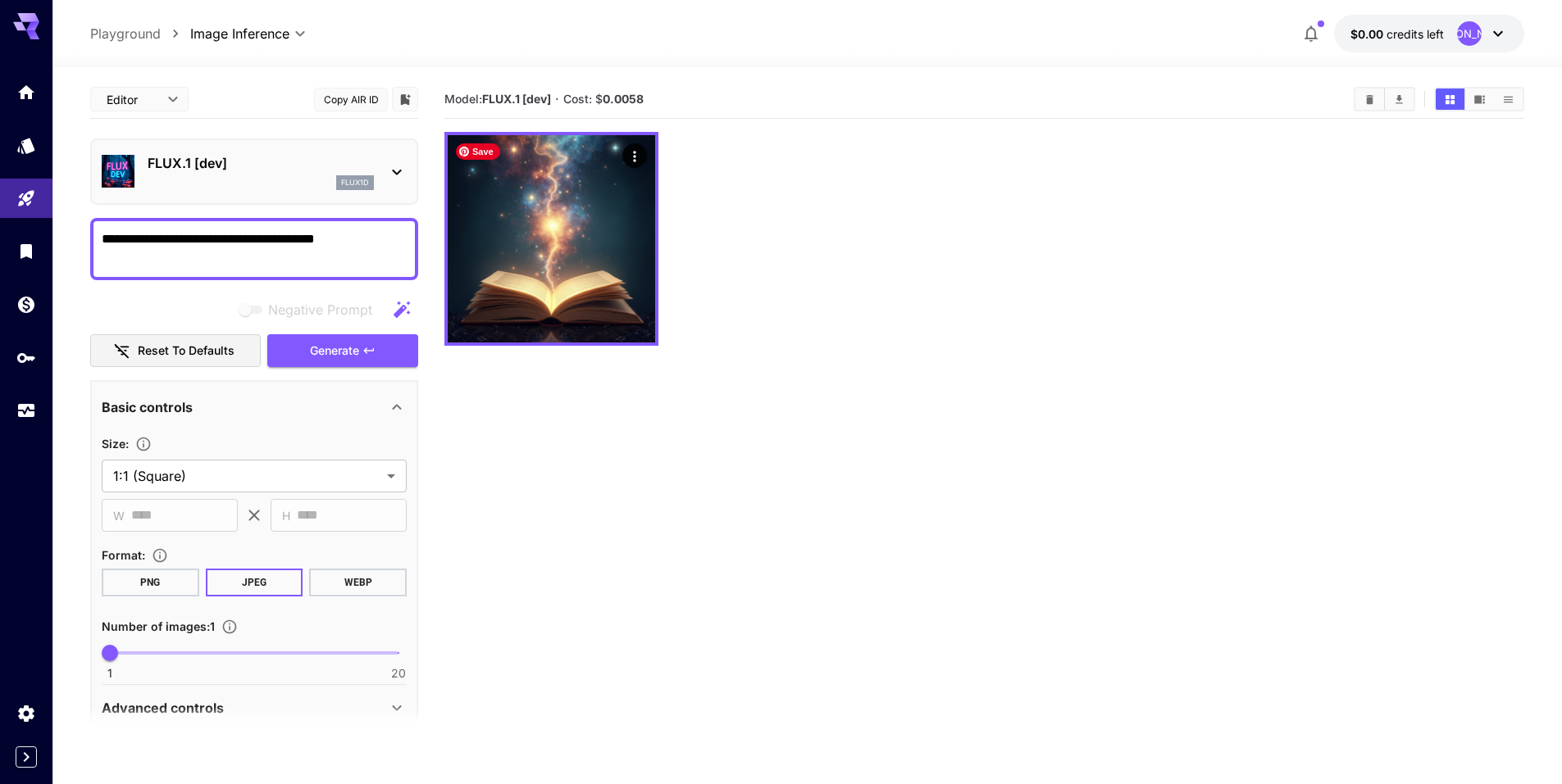
click at [633, 209] on img at bounding box center [551, 238] width 207 height 207
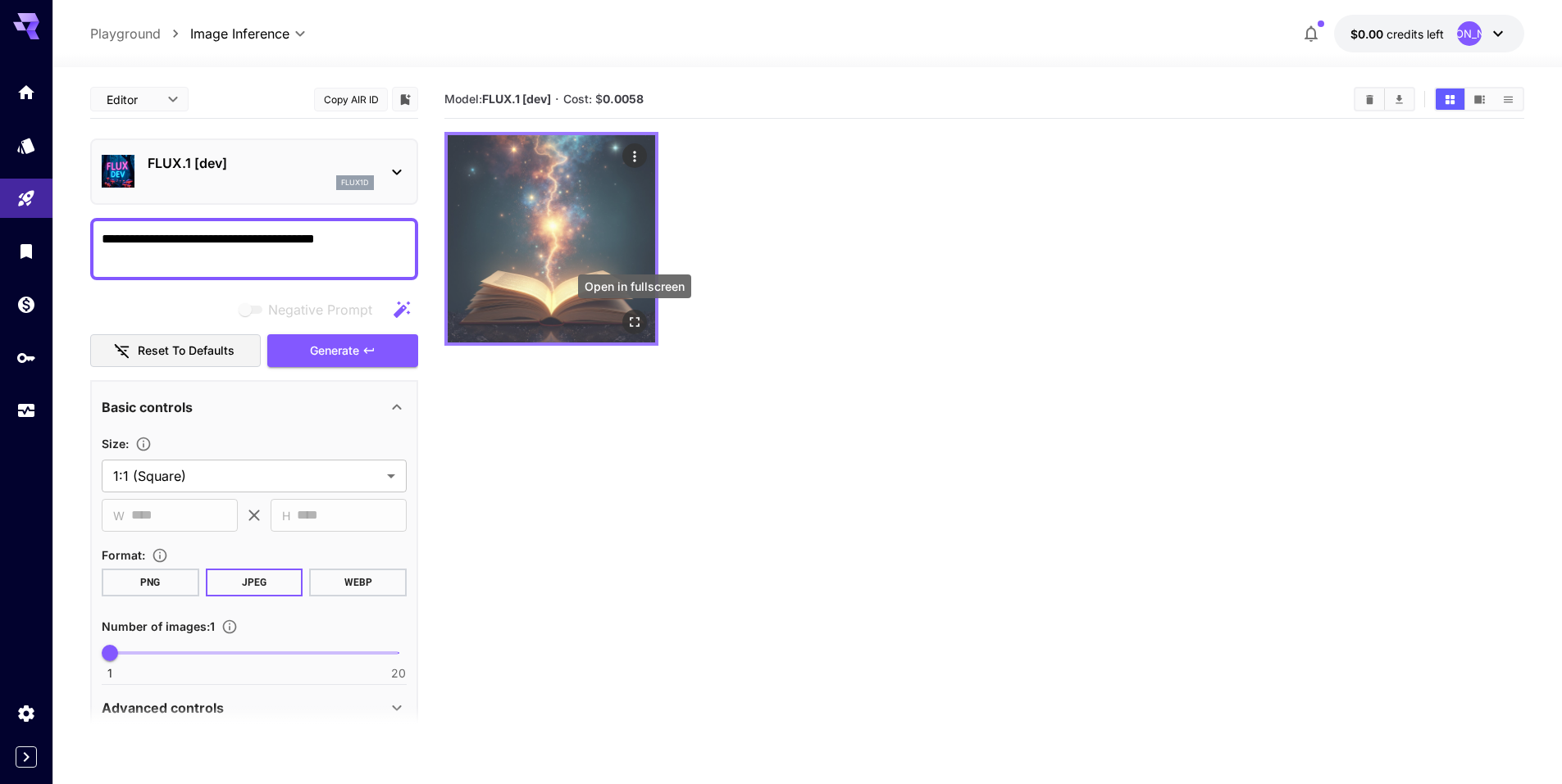
click at [630, 316] on icon "Open in fullscreen" at bounding box center [634, 323] width 17 height 17
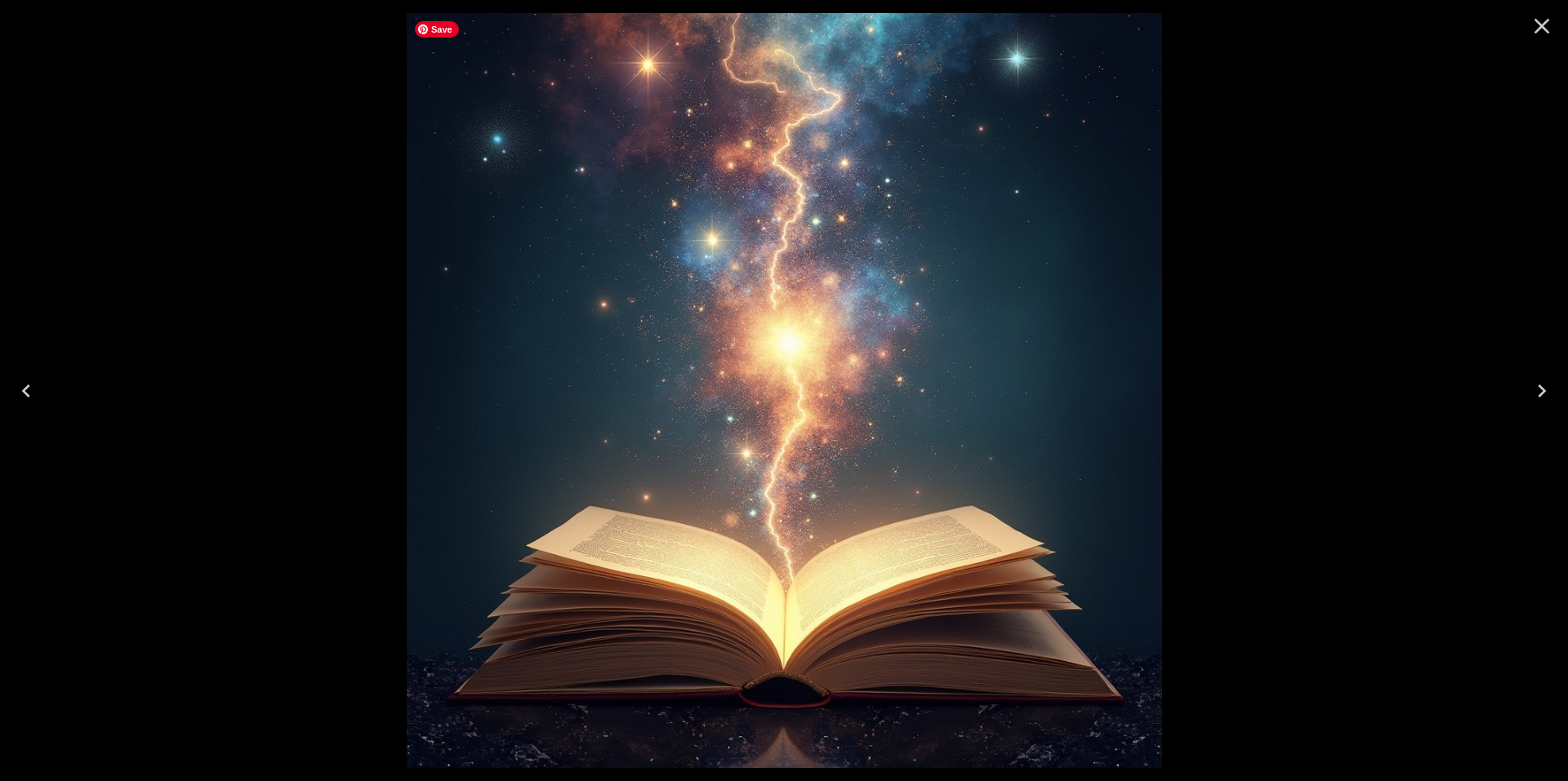
drag, startPoint x: 870, startPoint y: 314, endPoint x: 888, endPoint y: 246, distance: 70.3
click at [888, 246] on img at bounding box center [784, 390] width 755 height 755
click at [1534, 29] on icon "Close" at bounding box center [1542, 26] width 26 height 26
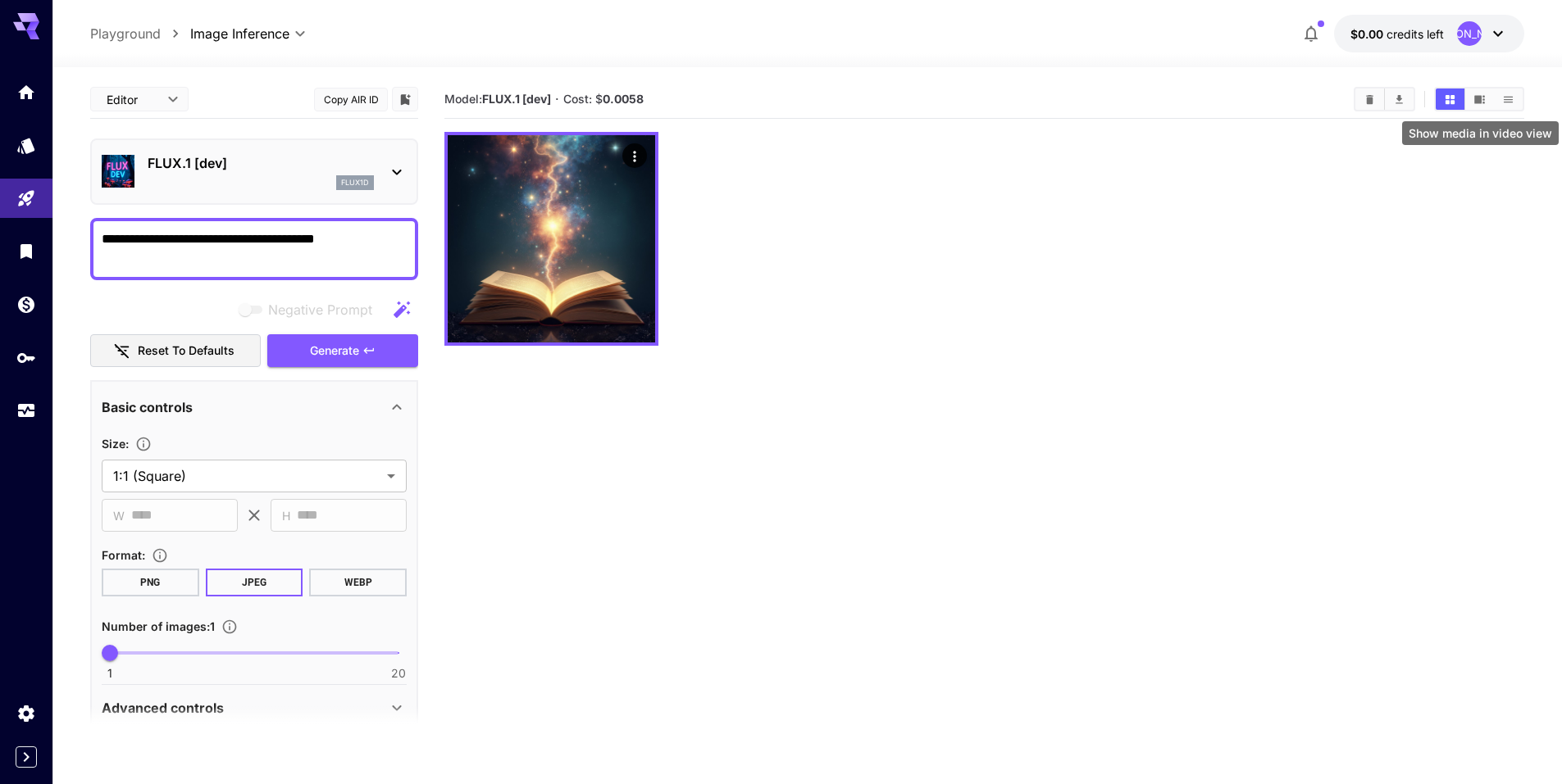
click at [1478, 96] on icon "Show media in video view" at bounding box center [1479, 99] width 10 height 8
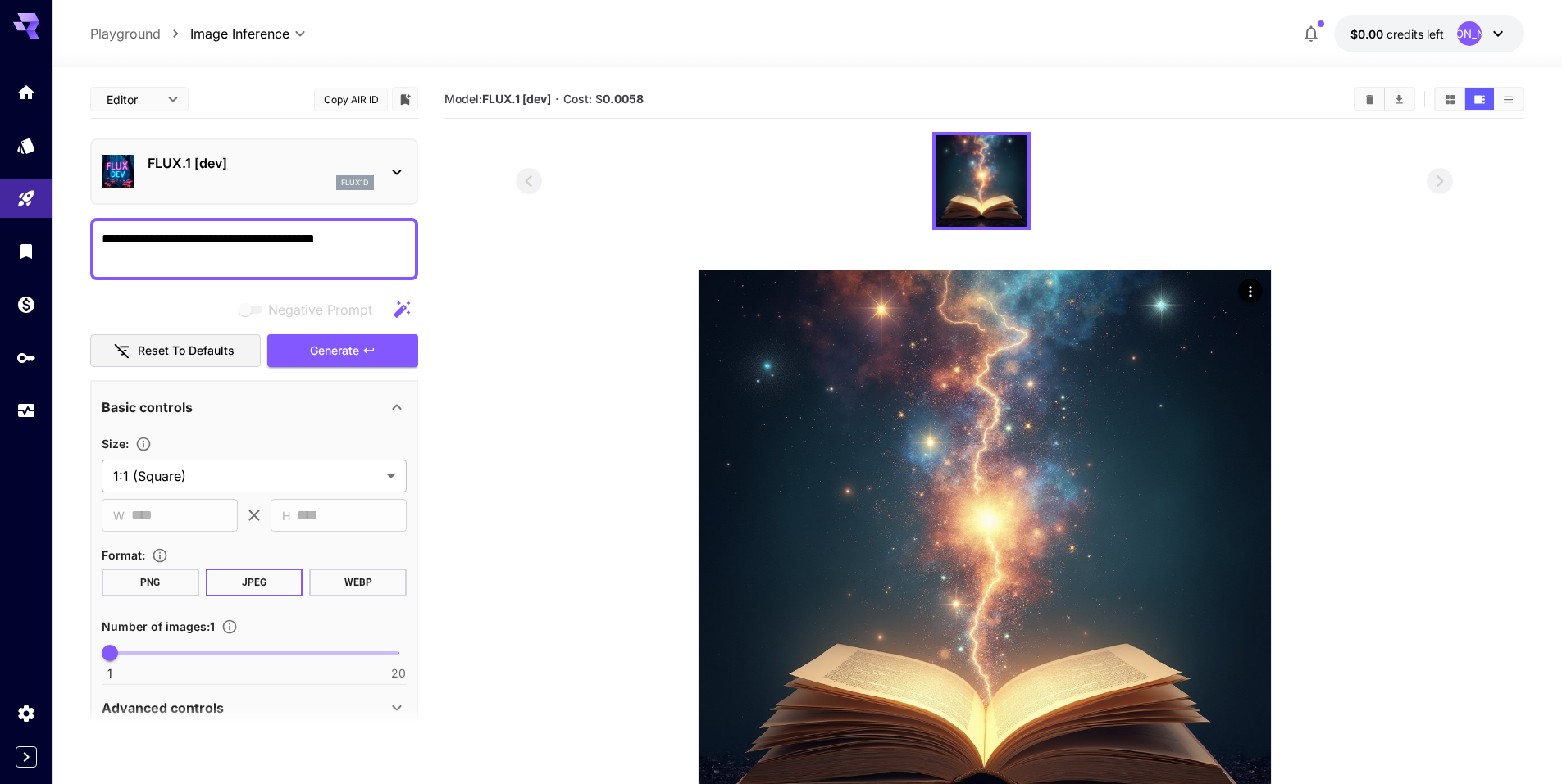
click at [402, 174] on icon at bounding box center [396, 172] width 20 height 20
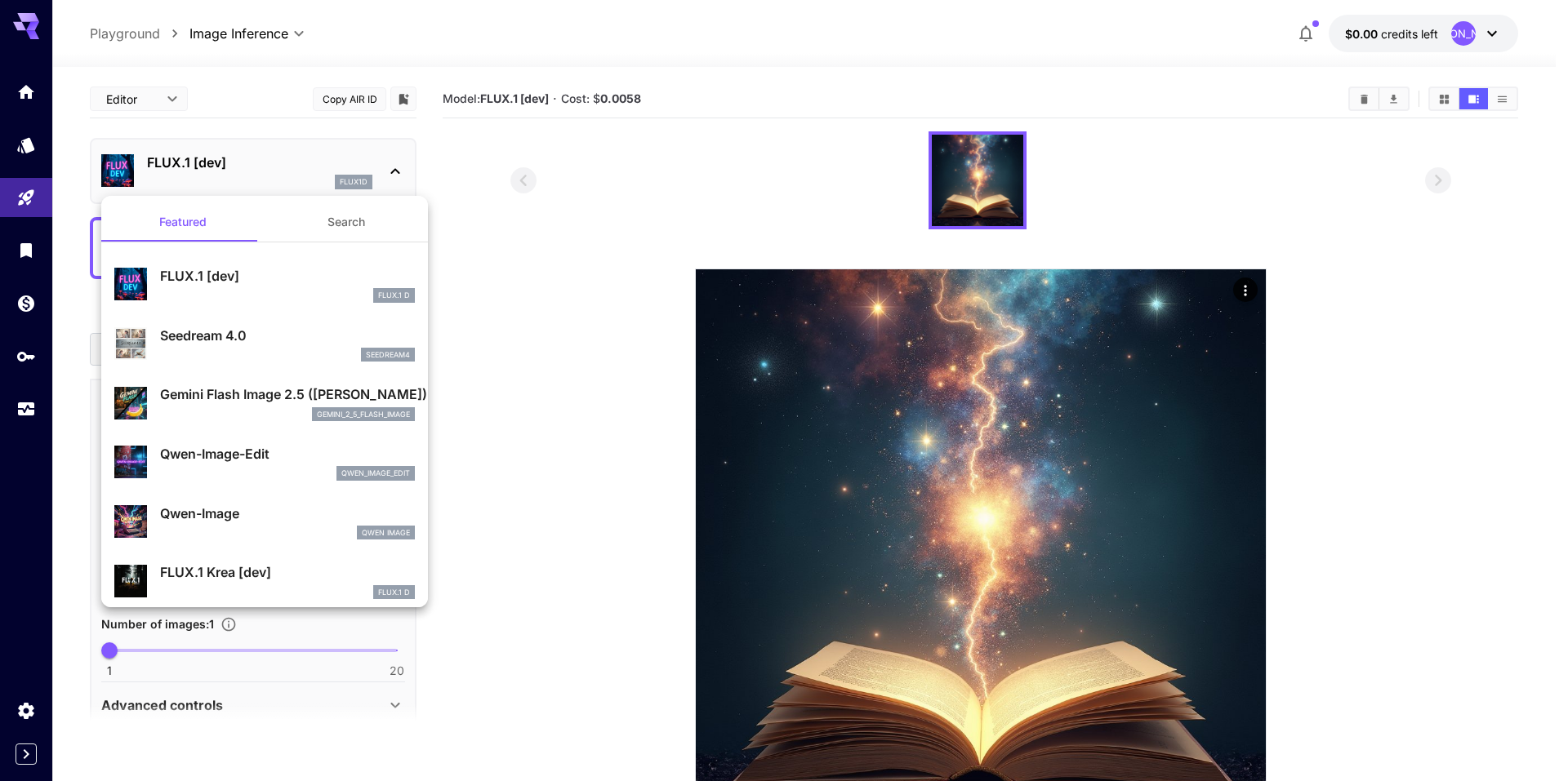
click at [155, 103] on div at bounding box center [784, 390] width 1568 height 781
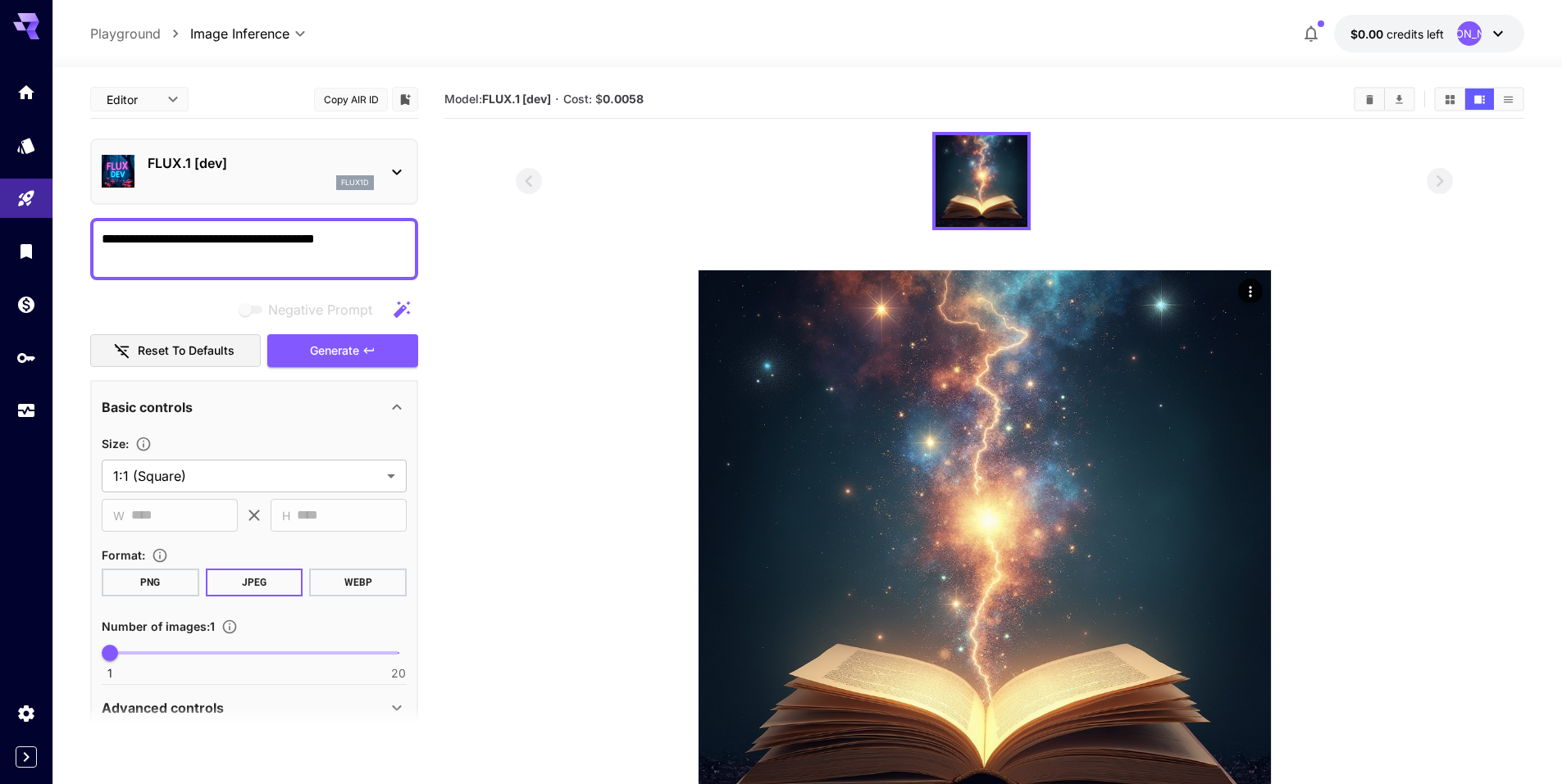
click at [632, 209] on div at bounding box center [983, 181] width 937 height 99
